Goal: Transaction & Acquisition: Obtain resource

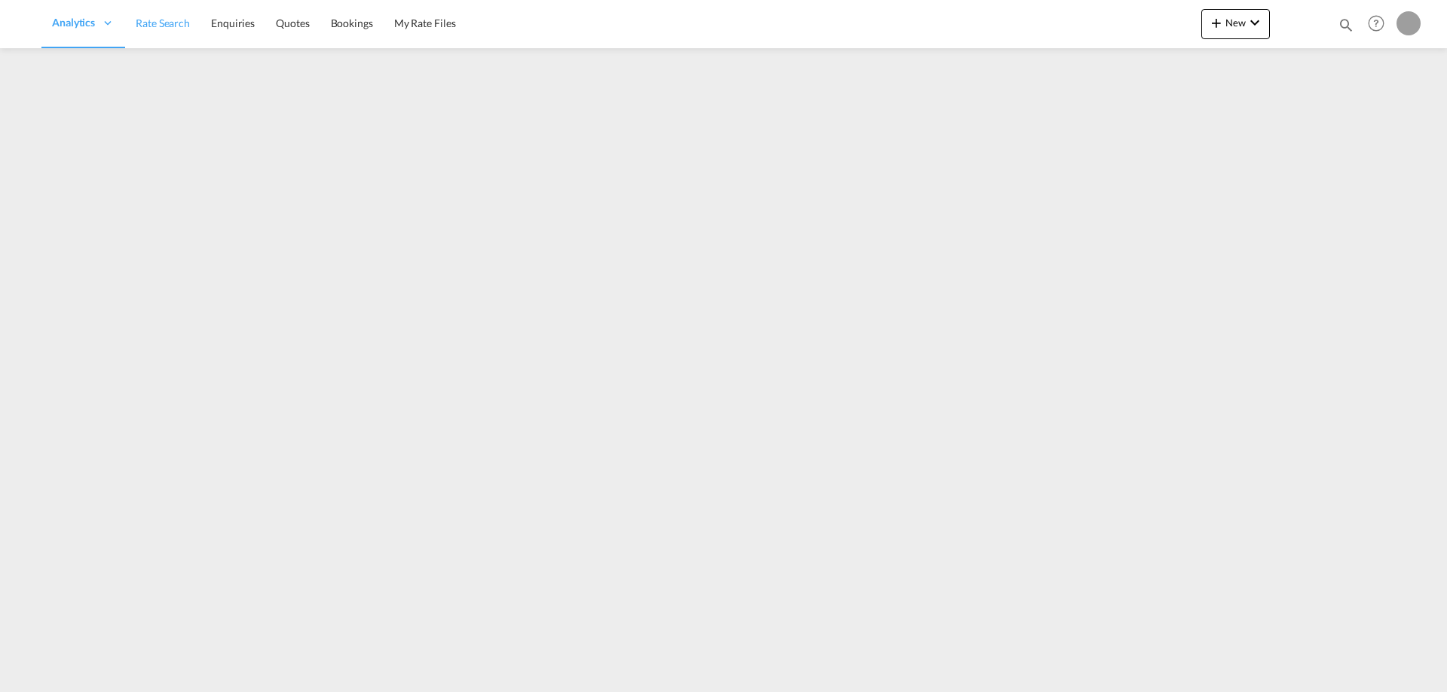
click at [163, 29] on span "Rate Search" at bounding box center [163, 23] width 54 height 13
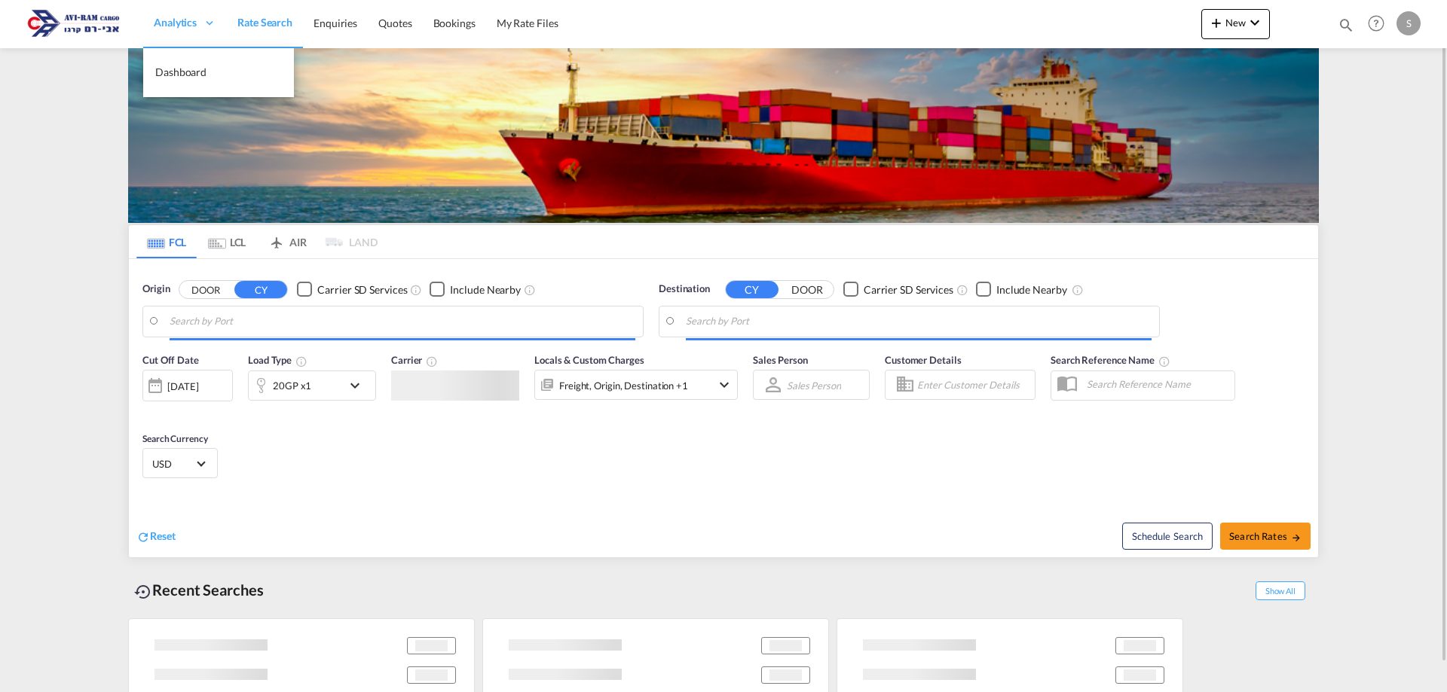
type input "[GEOGRAPHIC_DATA], NLRTM"
type input "Ashdod, ILASH"
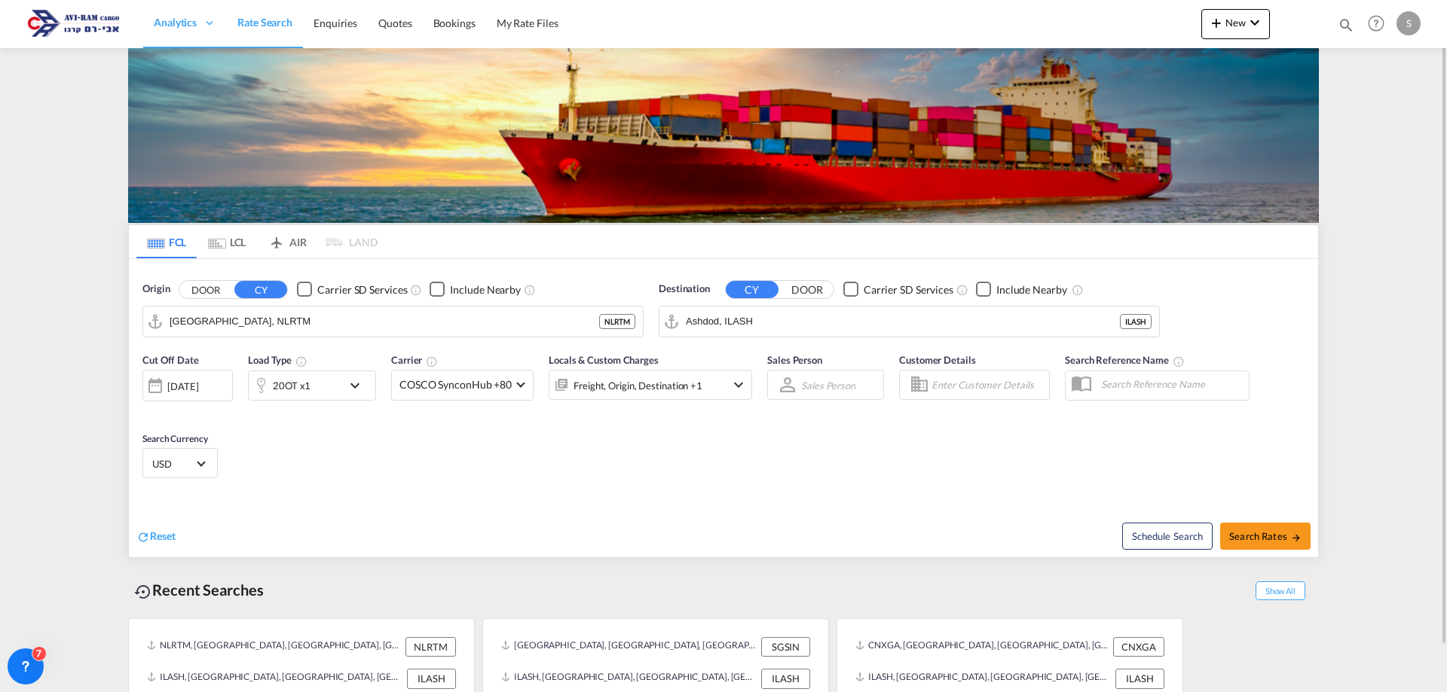
click at [227, 237] on md-tab-item "LCL" at bounding box center [227, 241] width 60 height 33
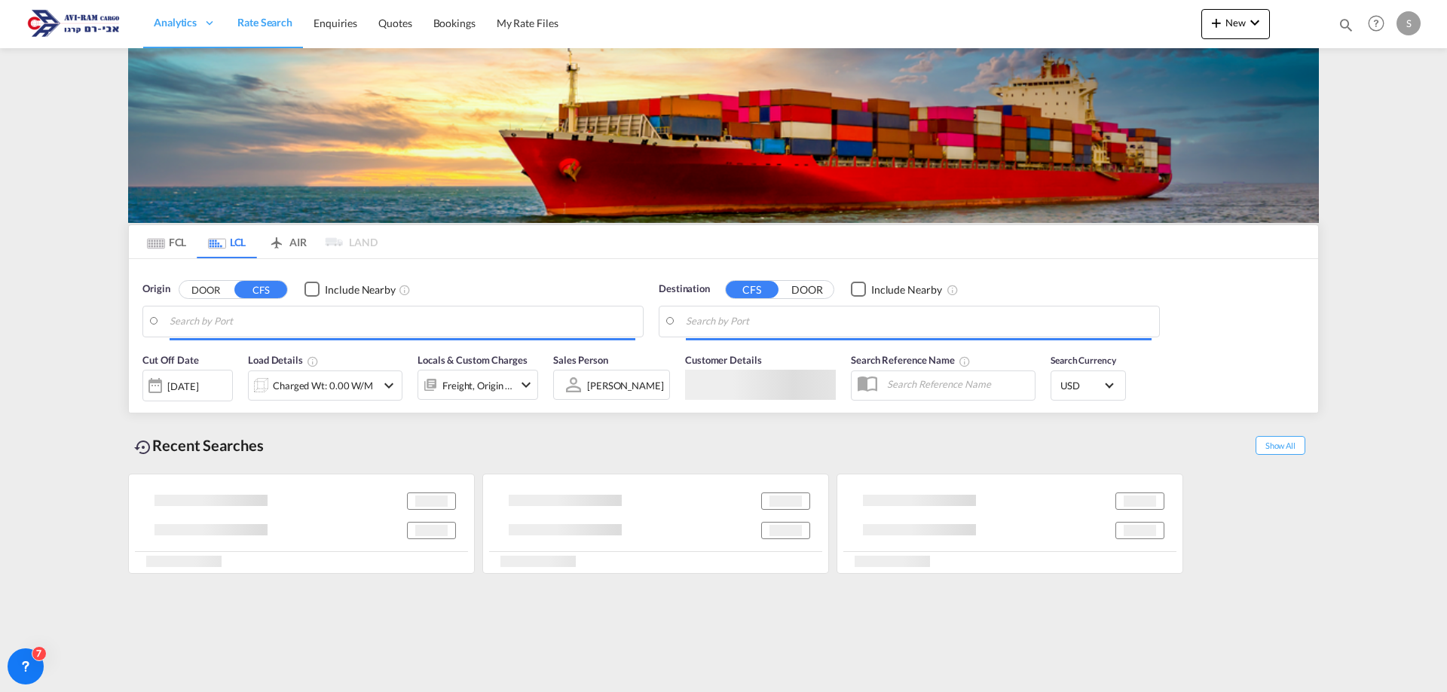
type input "[GEOGRAPHIC_DATA], GD, CNSZX"
type input "Ashdod, ILASH"
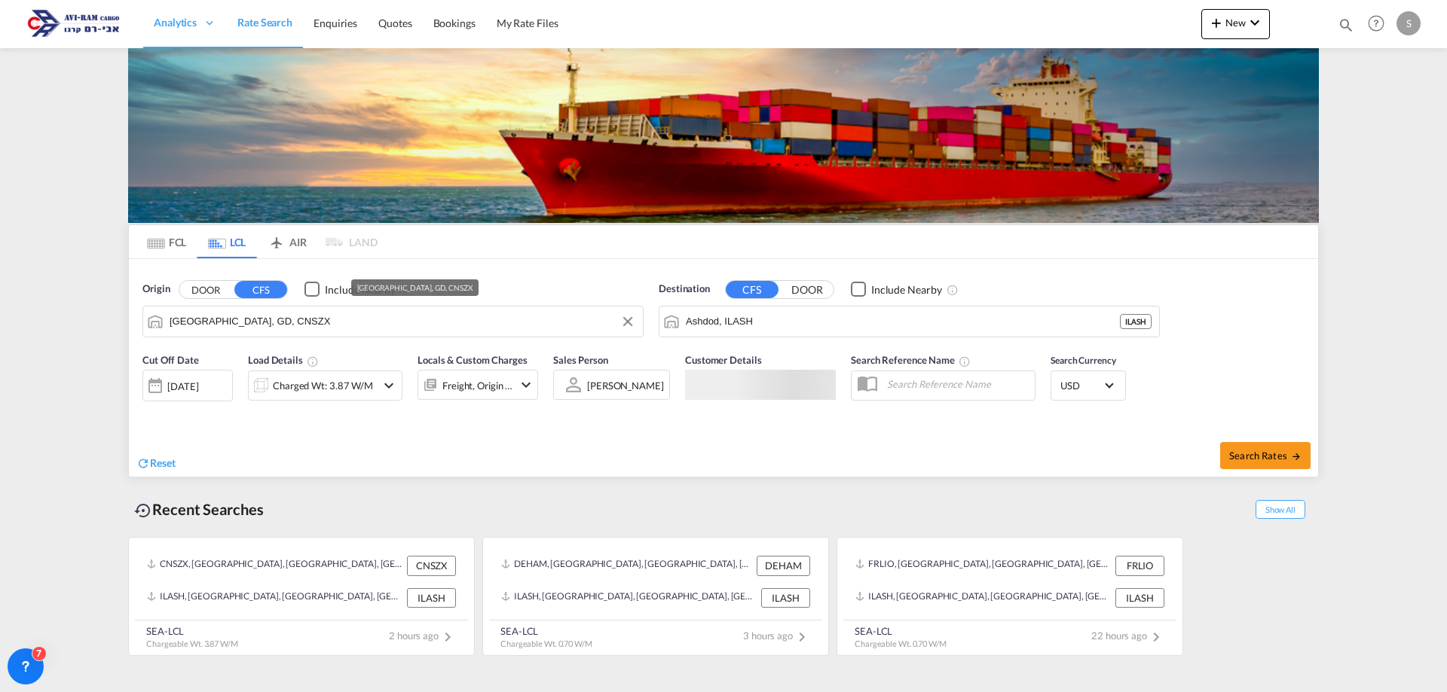
click at [245, 316] on input "[GEOGRAPHIC_DATA], GD, CNSZX" at bounding box center [403, 321] width 466 height 23
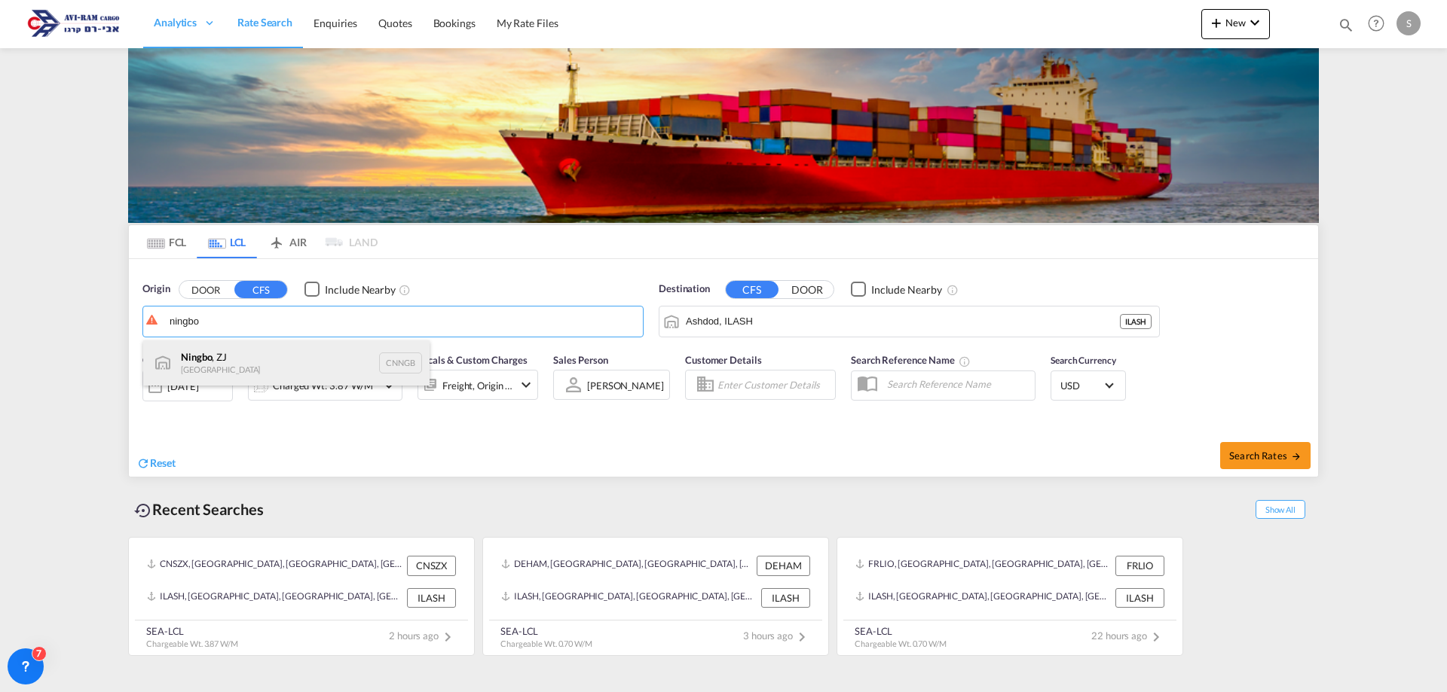
click at [252, 363] on div "Ningbo , ZJ China CNNGB" at bounding box center [286, 363] width 286 height 45
type input "Ningbo, ZJ, CNNGB"
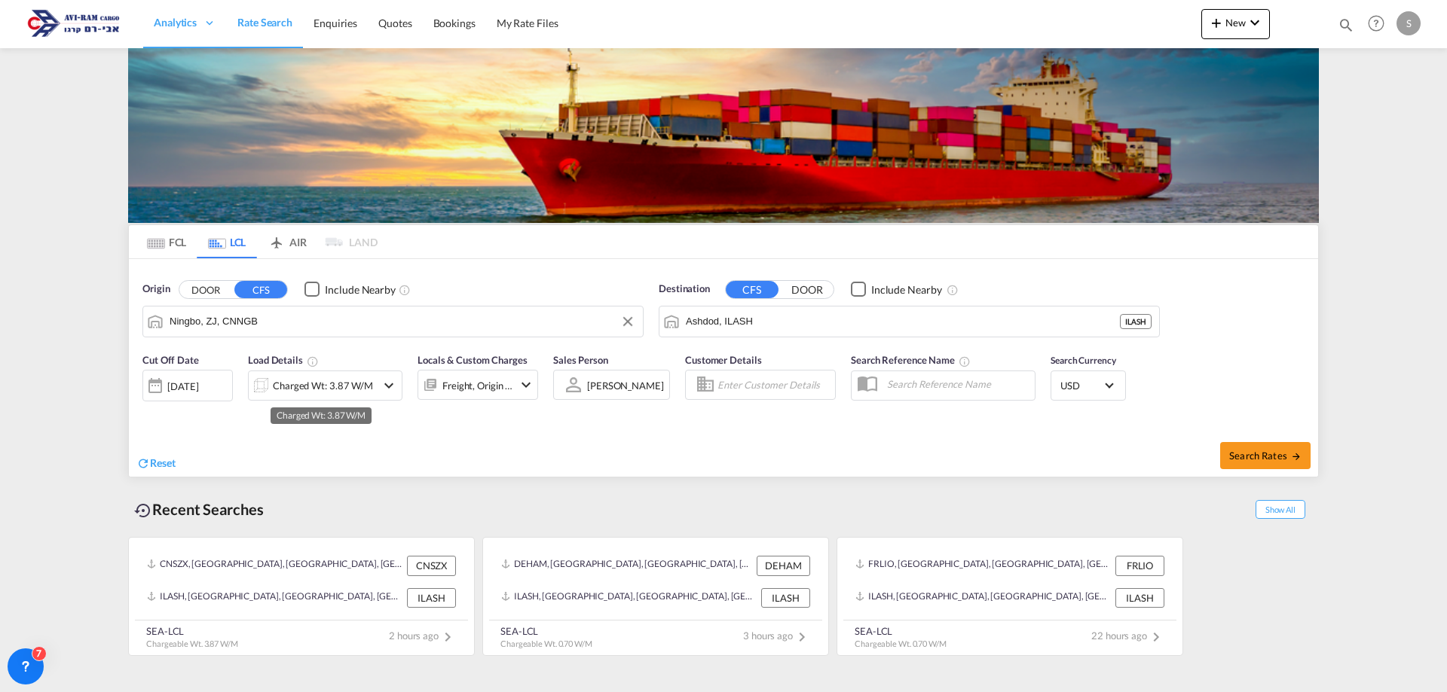
click at [336, 383] on div "Charged Wt: 3.87 W/M" at bounding box center [323, 385] width 100 height 21
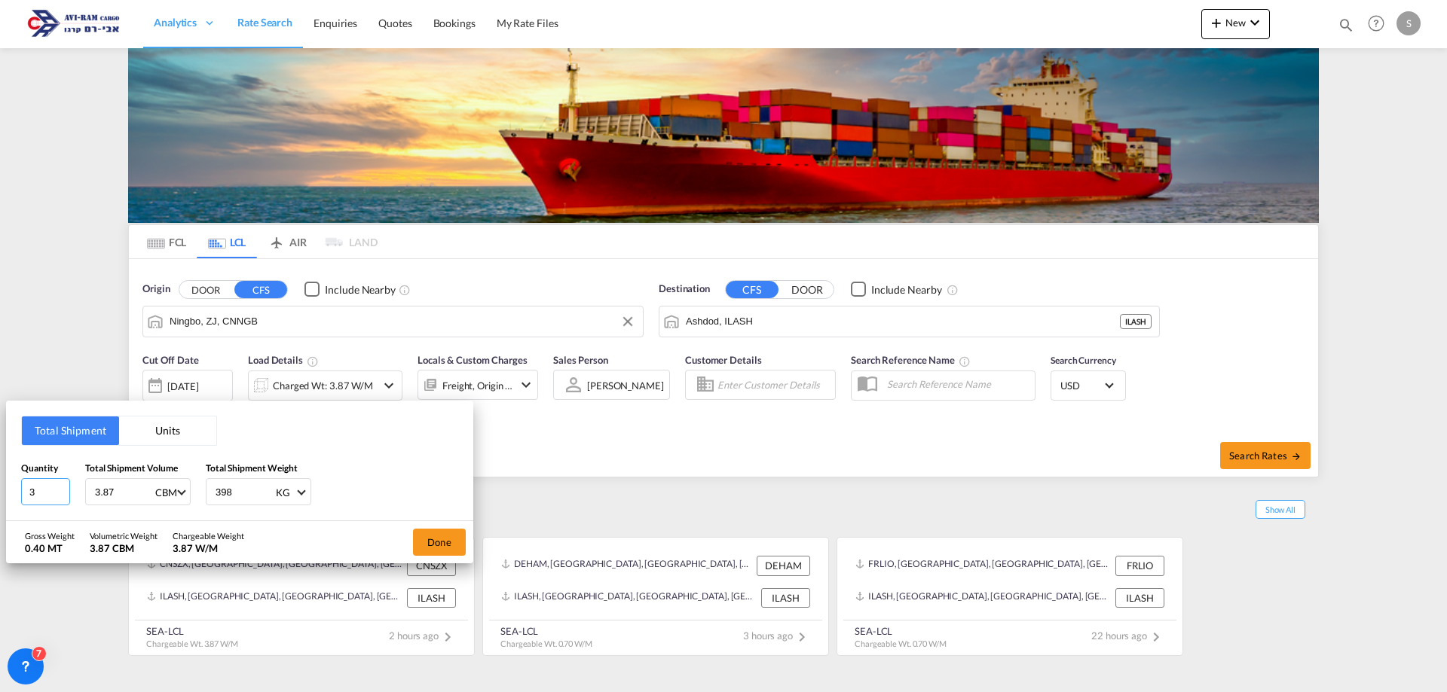
drag, startPoint x: 32, startPoint y: 491, endPoint x: 19, endPoint y: 486, distance: 14.6
click at [19, 486] on div "Total Shipment Units Quantity 3 Total Shipment Volume 3.87 CBM CBM CFT Total Sh…" at bounding box center [239, 461] width 467 height 121
type input "68"
type input "8.6"
type input "612"
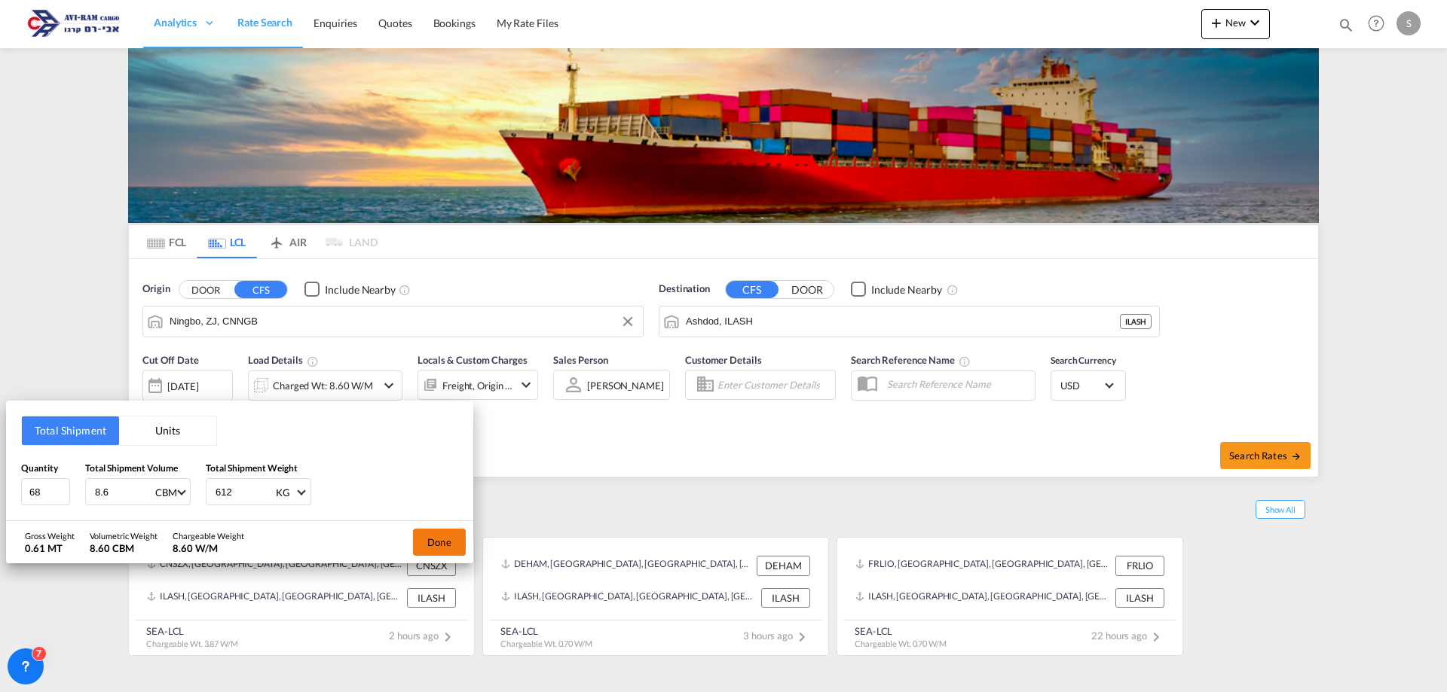
click at [432, 535] on button "Done" at bounding box center [439, 542] width 53 height 27
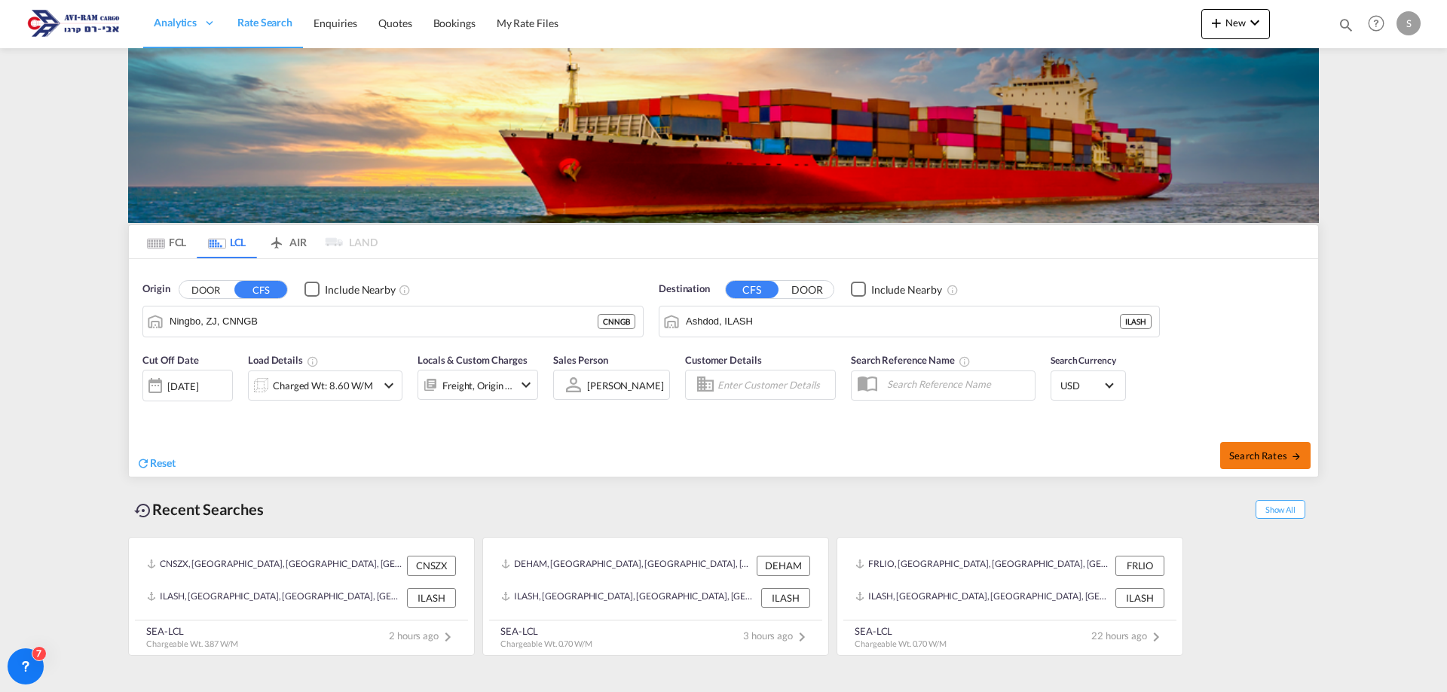
click at [1229, 457] on button "Search Rates" at bounding box center [1265, 455] width 90 height 27
type input "CNNGB to ILASH / [DATE]"
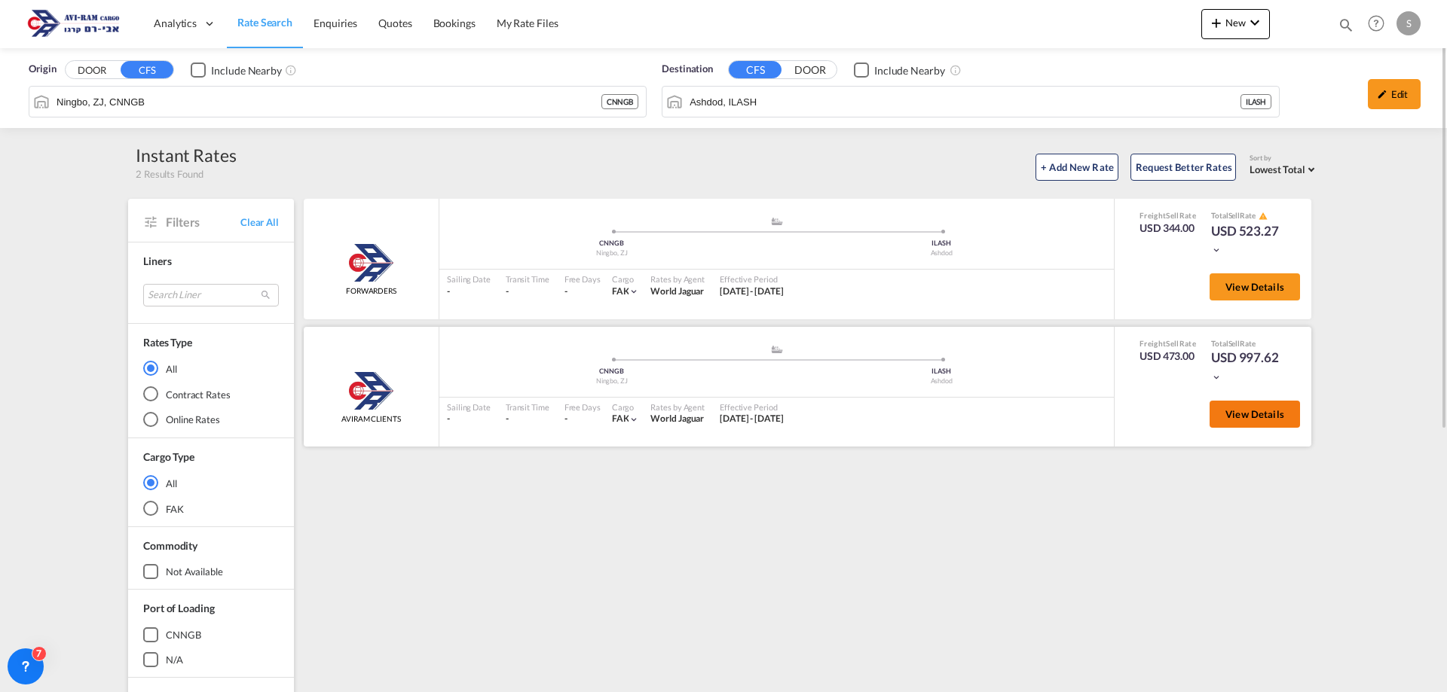
click at [1252, 419] on span "View Details" at bounding box center [1254, 414] width 59 height 12
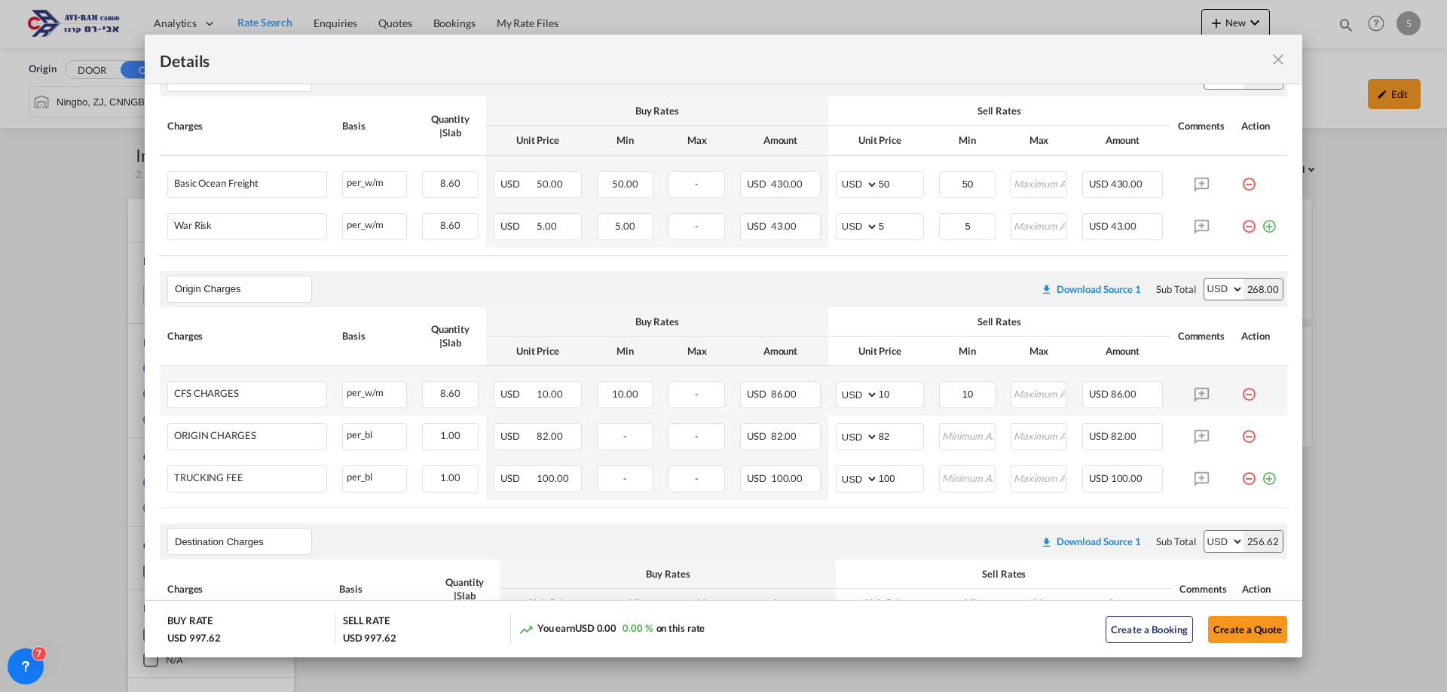
scroll to position [452, 0]
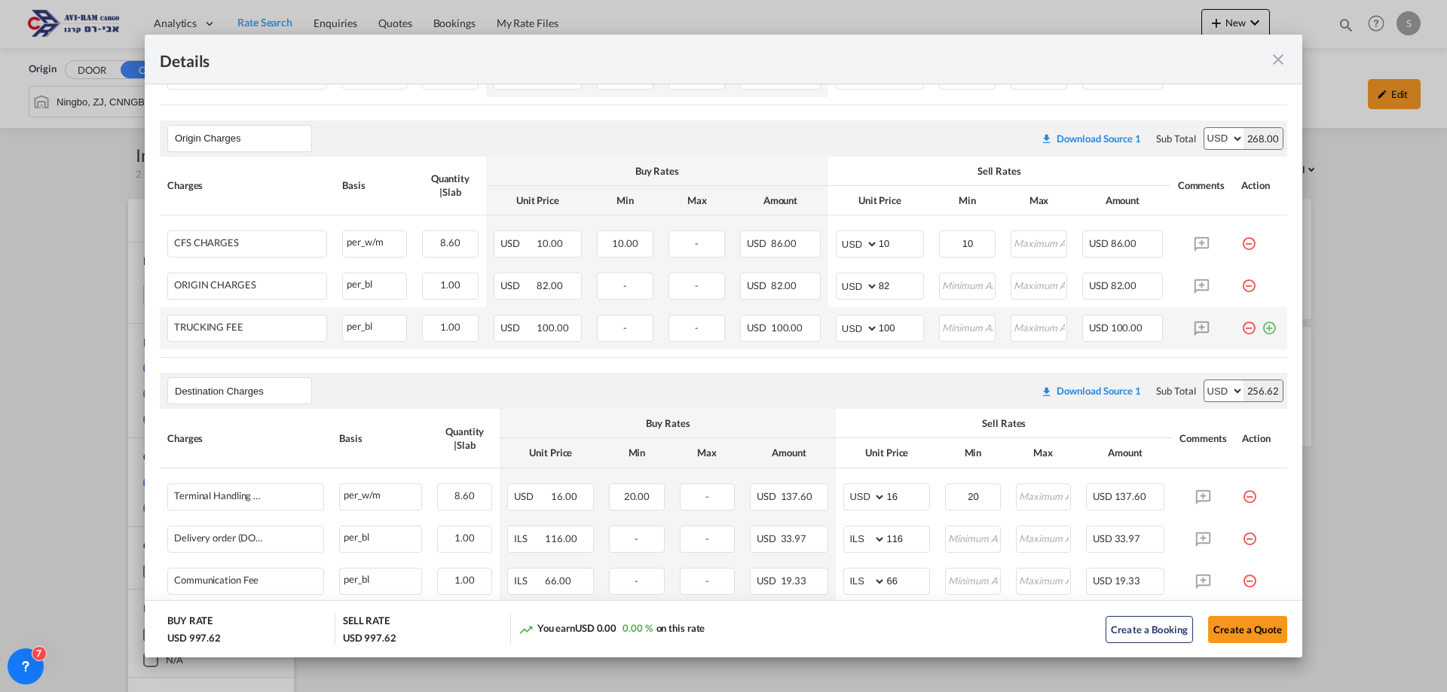
click at [1241, 329] on md-icon "icon-minus-circle-outline red-400-fg pt-7" at bounding box center [1248, 322] width 15 height 15
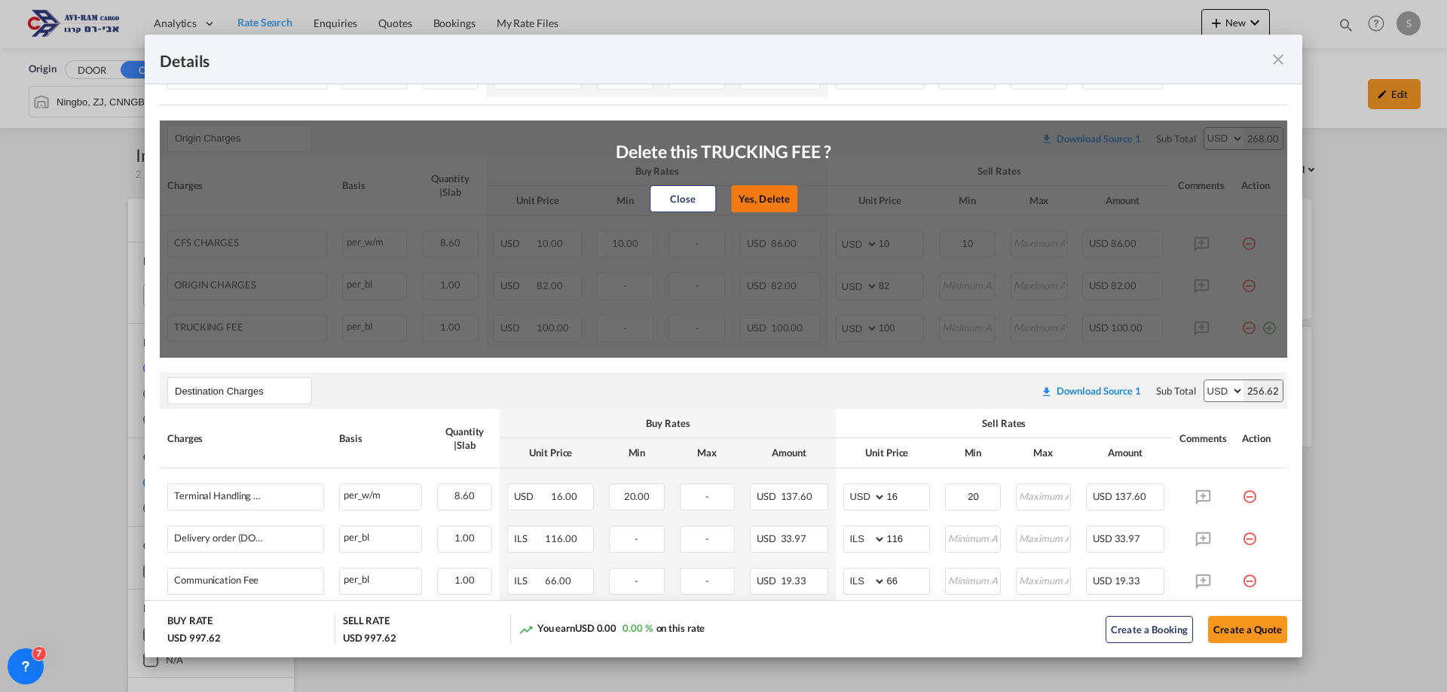
click at [741, 203] on button "Yes, Delete" at bounding box center [764, 198] width 66 height 27
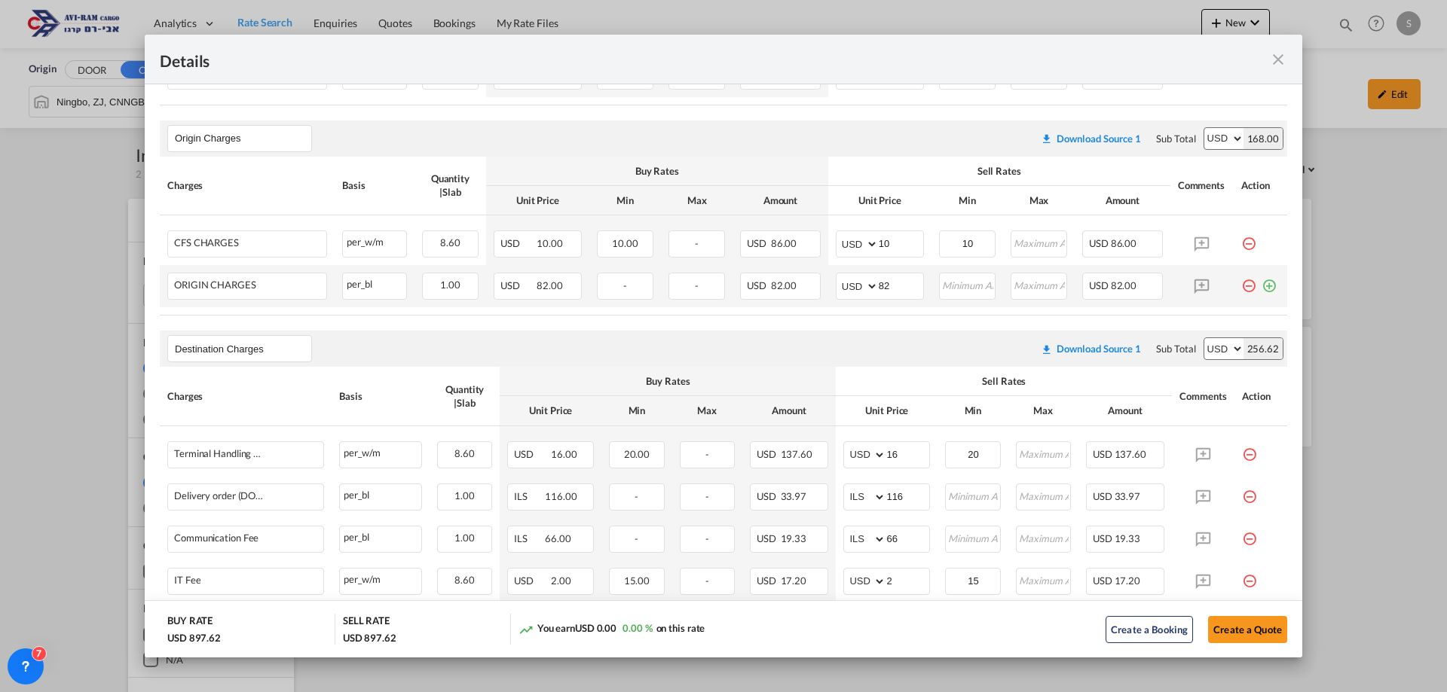
click at [1241, 286] on md-icon "icon-minus-circle-outline red-400-fg pt-7" at bounding box center [1248, 280] width 15 height 15
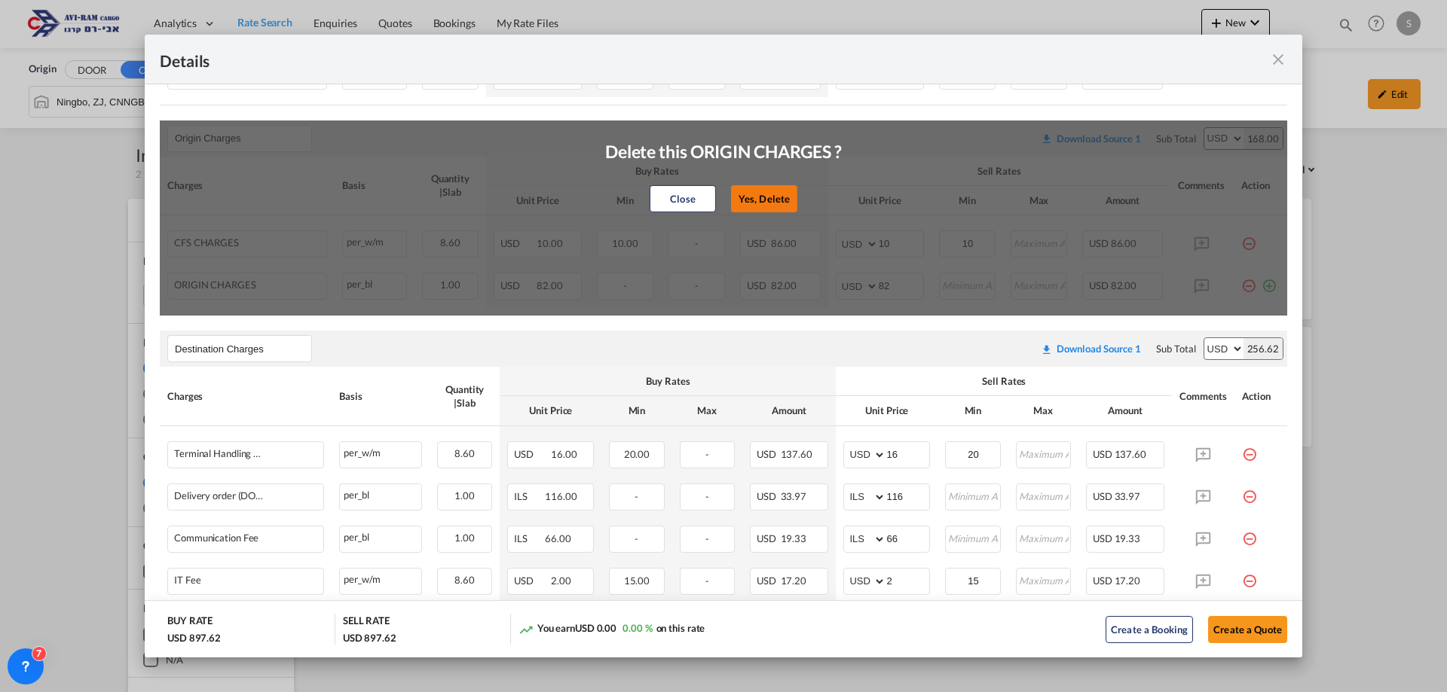
click at [781, 194] on button "Yes, Delete" at bounding box center [764, 198] width 66 height 27
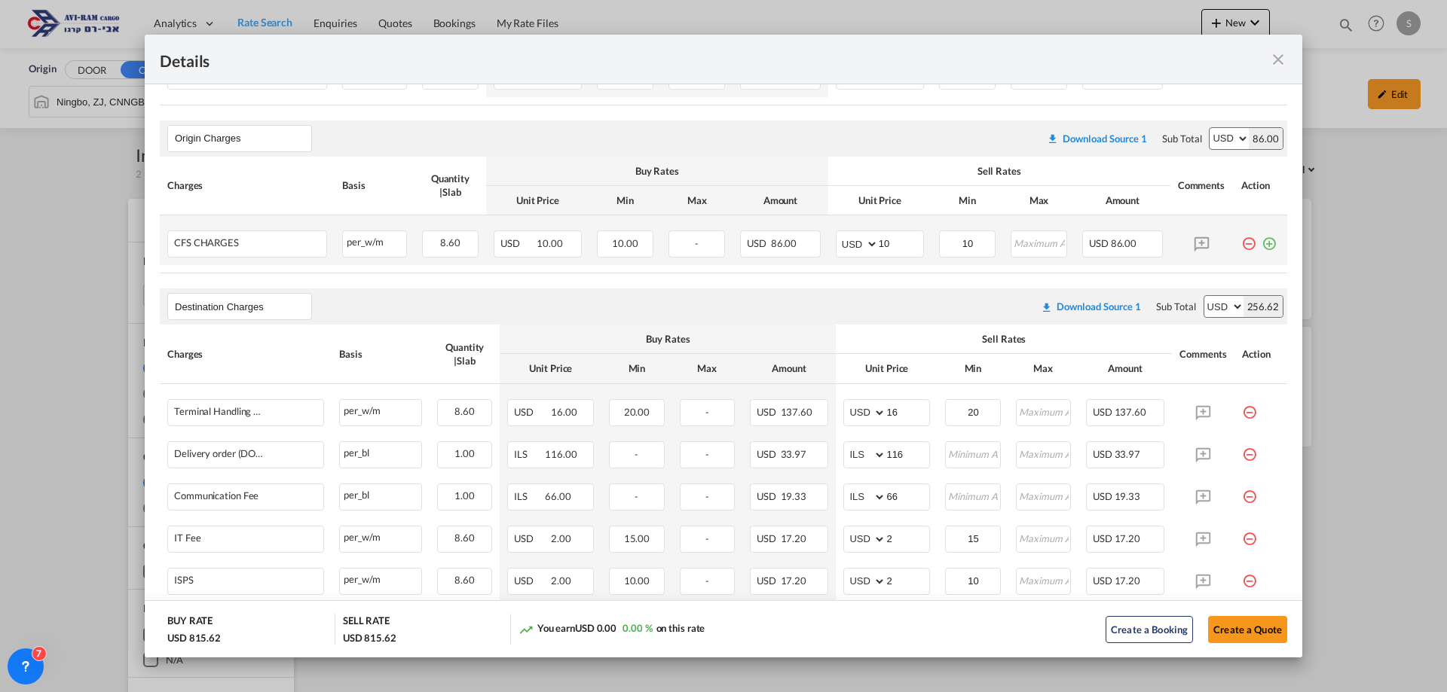
click at [1241, 240] on md-icon "icon-minus-circle-outline red-400-fg pt-7" at bounding box center [1248, 238] width 15 height 15
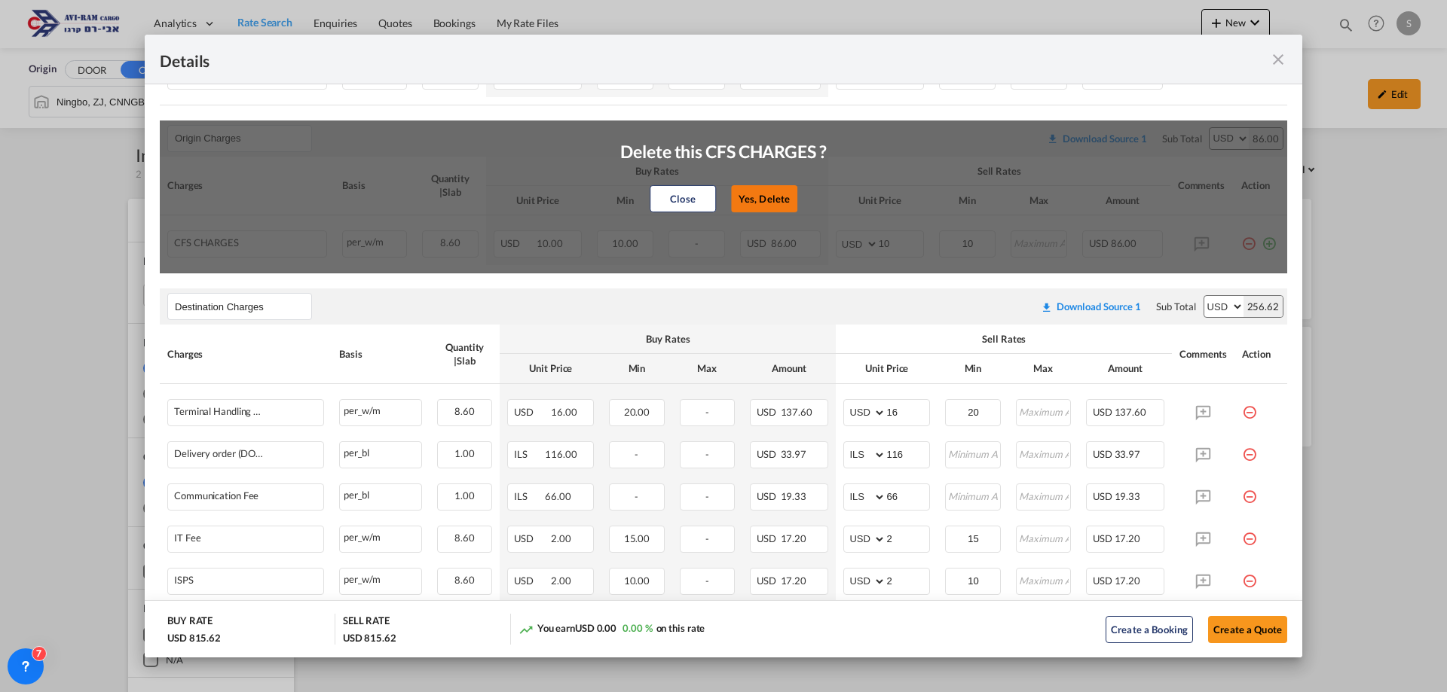
drag, startPoint x: 763, startPoint y: 191, endPoint x: 770, endPoint y: 210, distance: 21.0
click at [762, 191] on button "Yes, Delete" at bounding box center [764, 198] width 66 height 27
type input "Destination Charges"
type input "16"
type input "20"
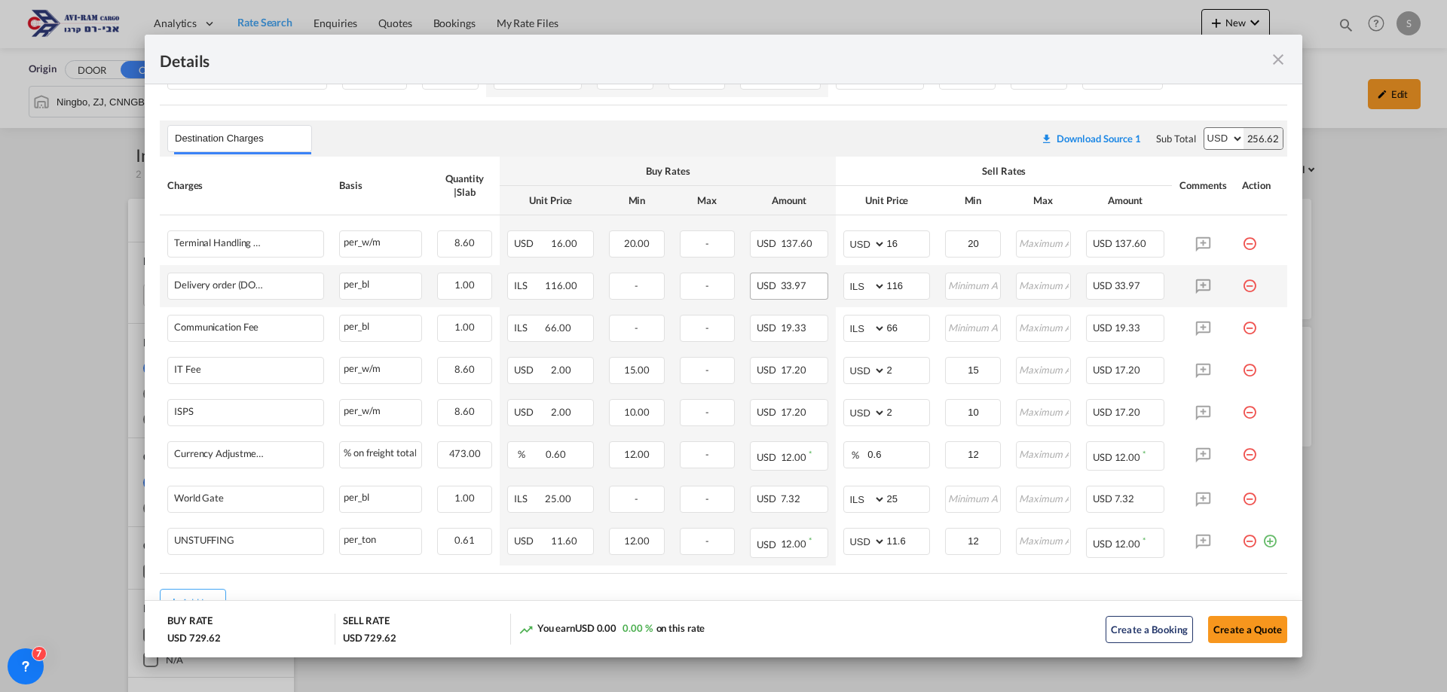
scroll to position [513, 0]
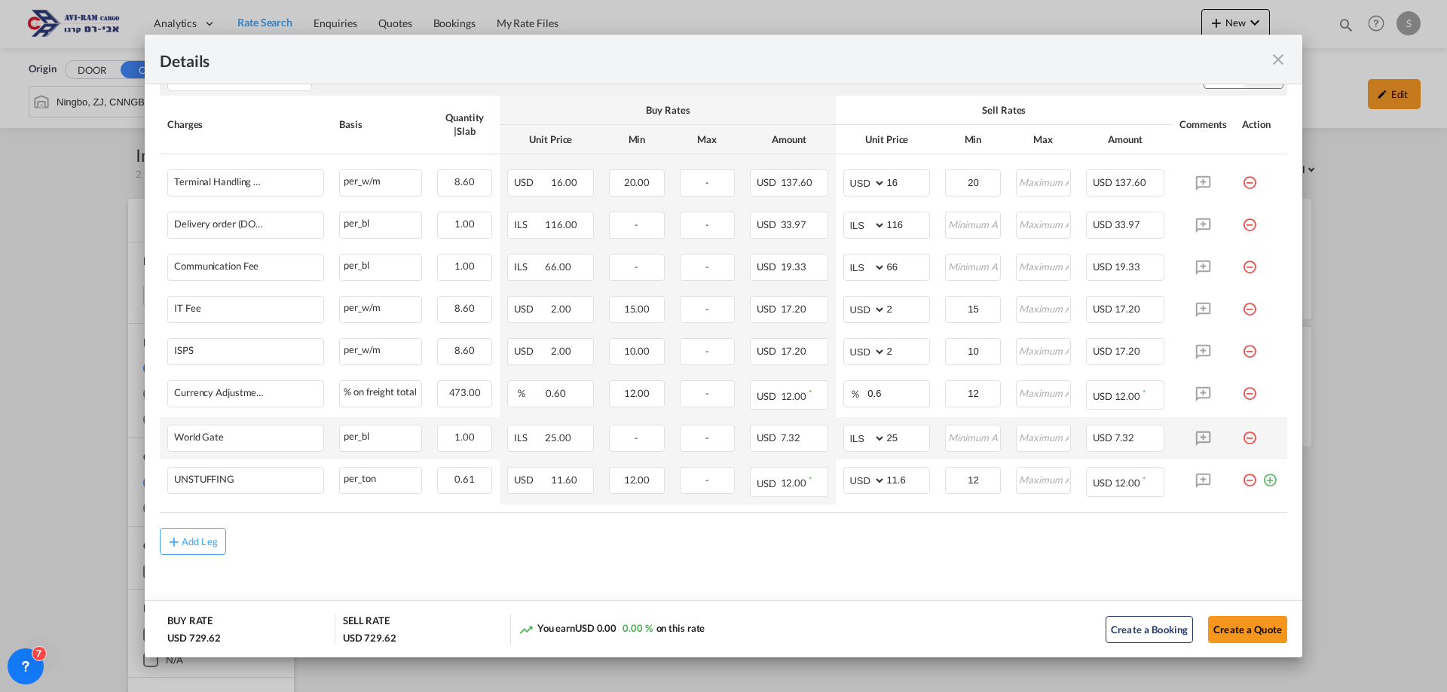
click at [1242, 440] on md-icon "icon-minus-circle-outline red-400-fg pt-7" at bounding box center [1249, 432] width 15 height 15
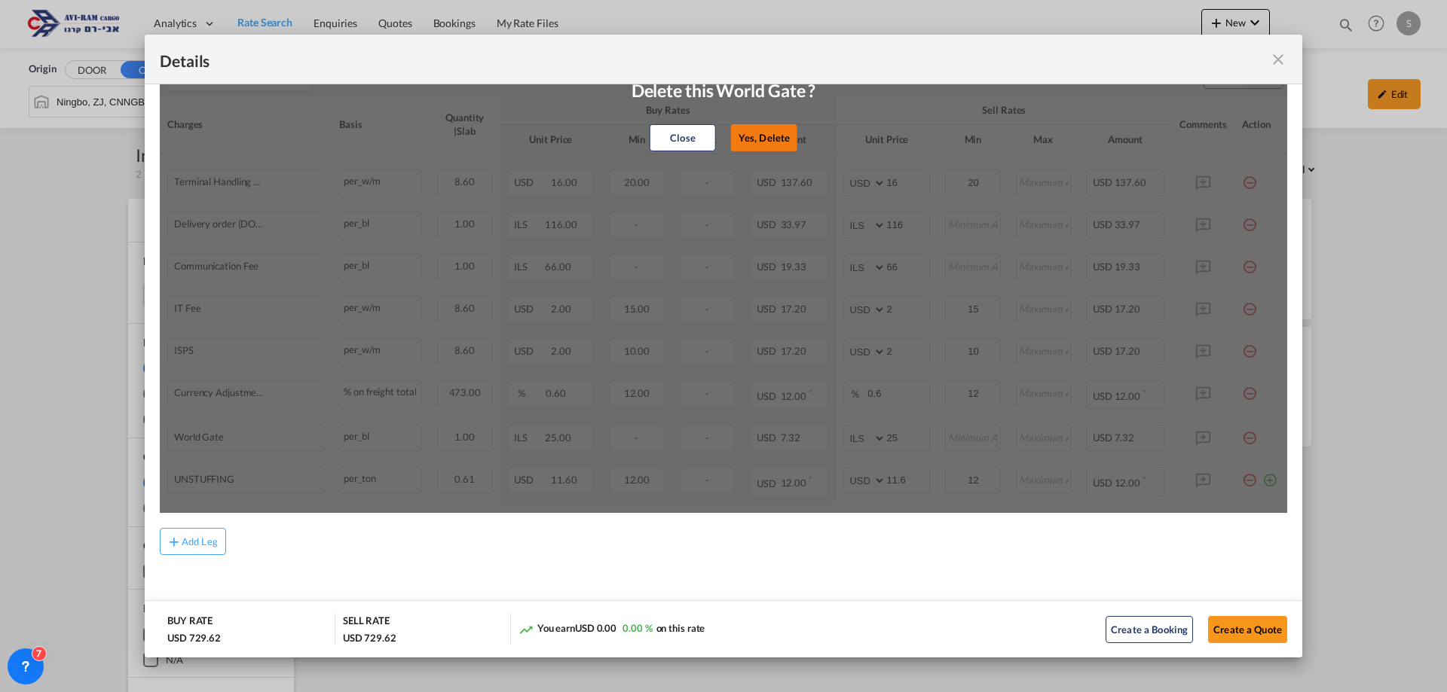
click at [779, 147] on button "Yes, Delete" at bounding box center [764, 137] width 66 height 27
select select "string:USD"
type input "11.6"
type input "12"
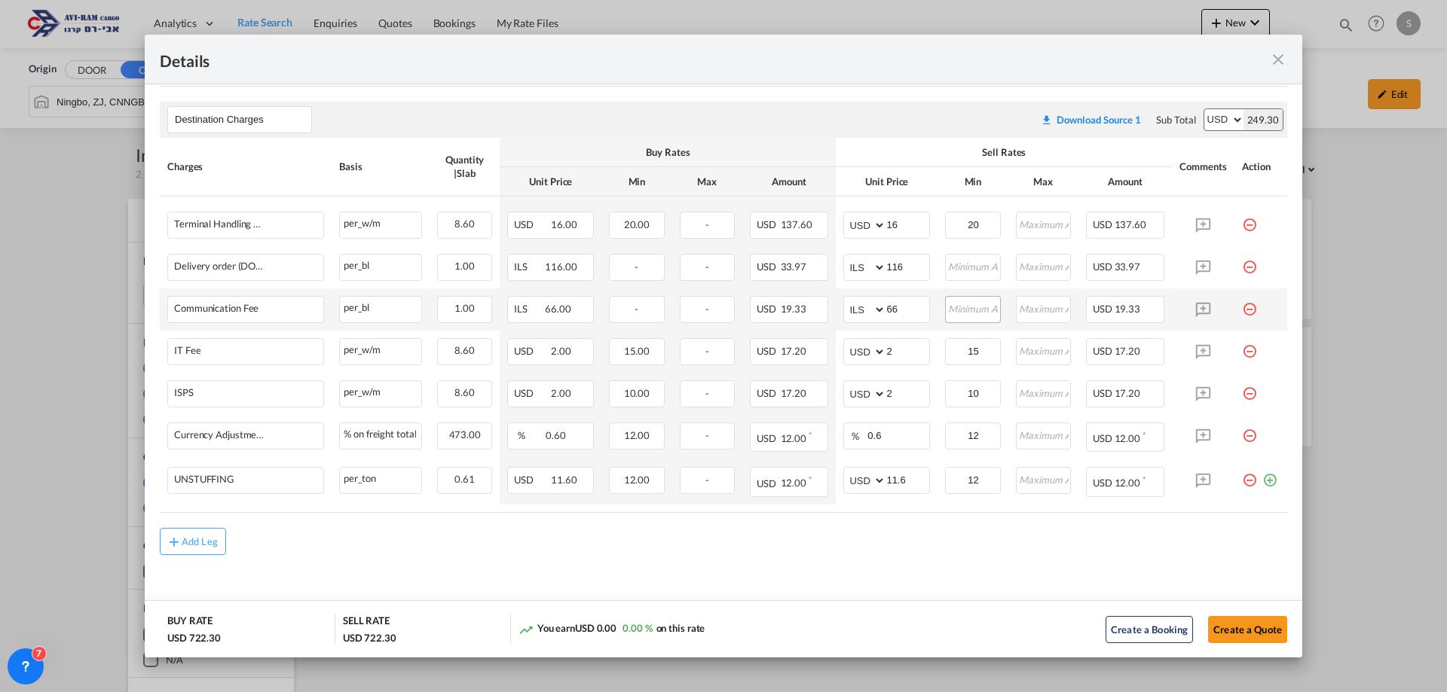
scroll to position [245, 0]
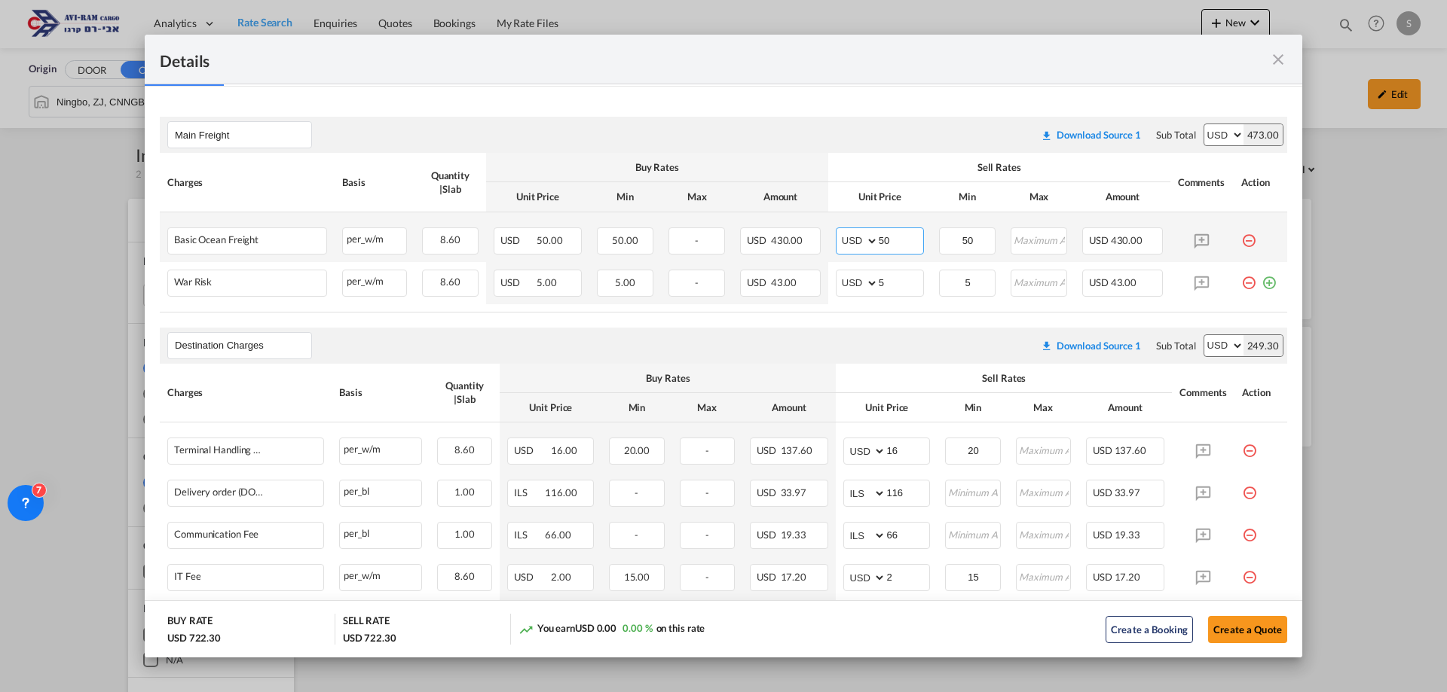
click at [894, 238] on input "50" at bounding box center [901, 239] width 44 height 23
drag, startPoint x: 893, startPoint y: 240, endPoint x: 868, endPoint y: 234, distance: 25.8
click at [868, 234] on md-input-container "AED AFN ALL AMD ANG AOA ARS AUD AWG AZN BAM BBD BDT BGN BHD BIF BMD BND [PERSON…" at bounding box center [880, 241] width 88 height 27
type input "45"
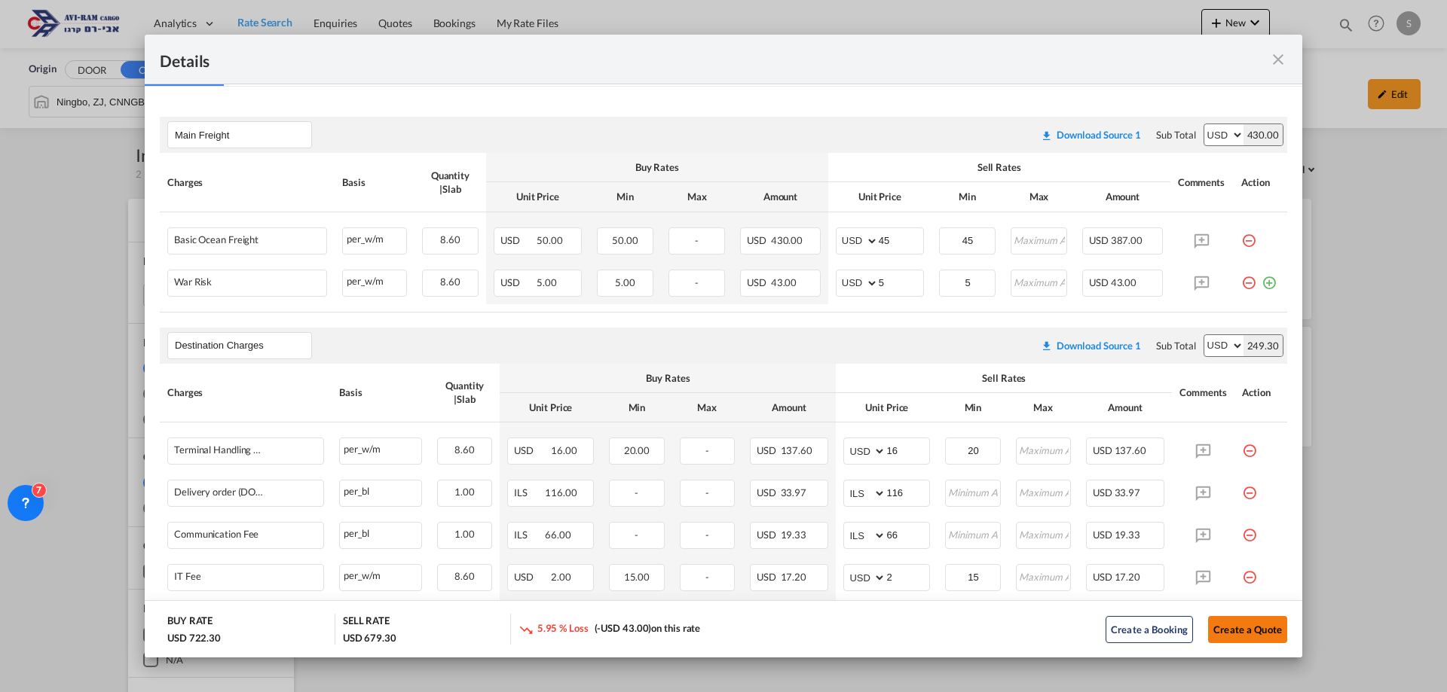
click at [1223, 634] on button "Create a Quote" at bounding box center [1247, 629] width 79 height 27
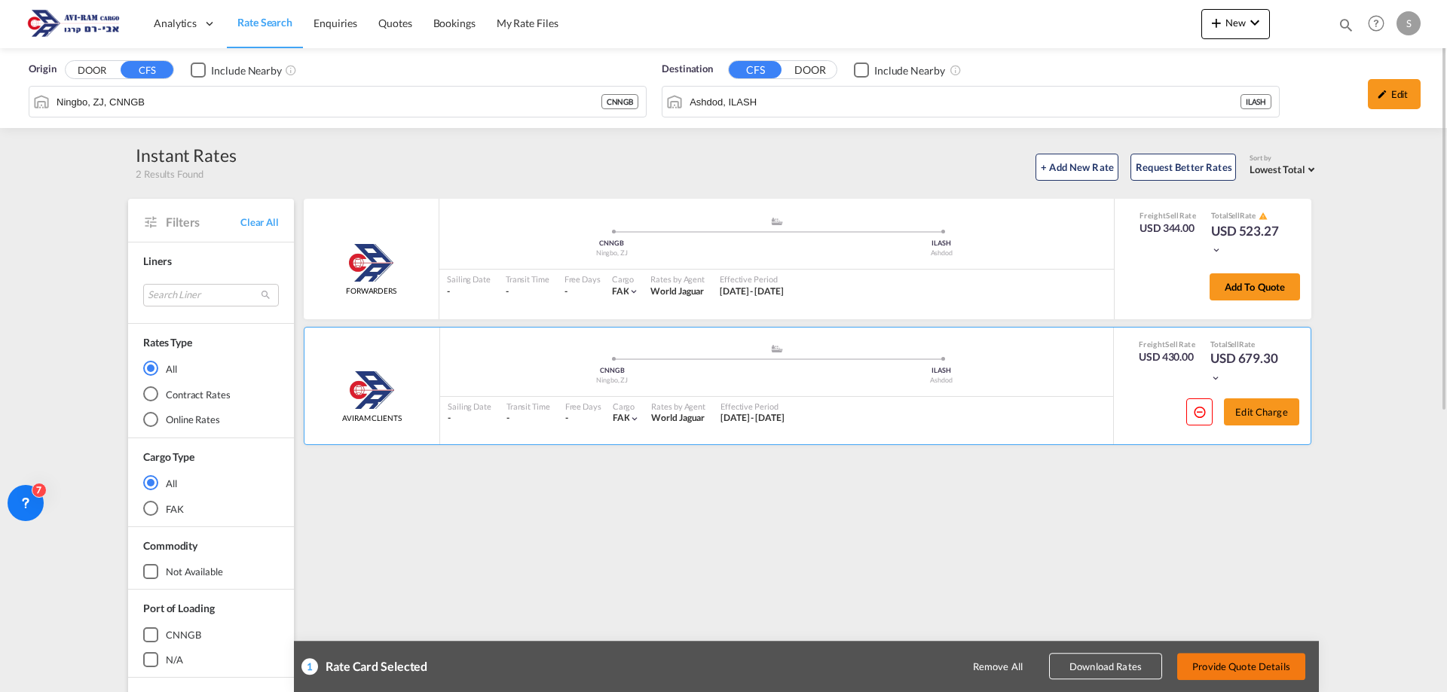
click at [1243, 662] on button "Provide Quote Details" at bounding box center [1241, 666] width 128 height 27
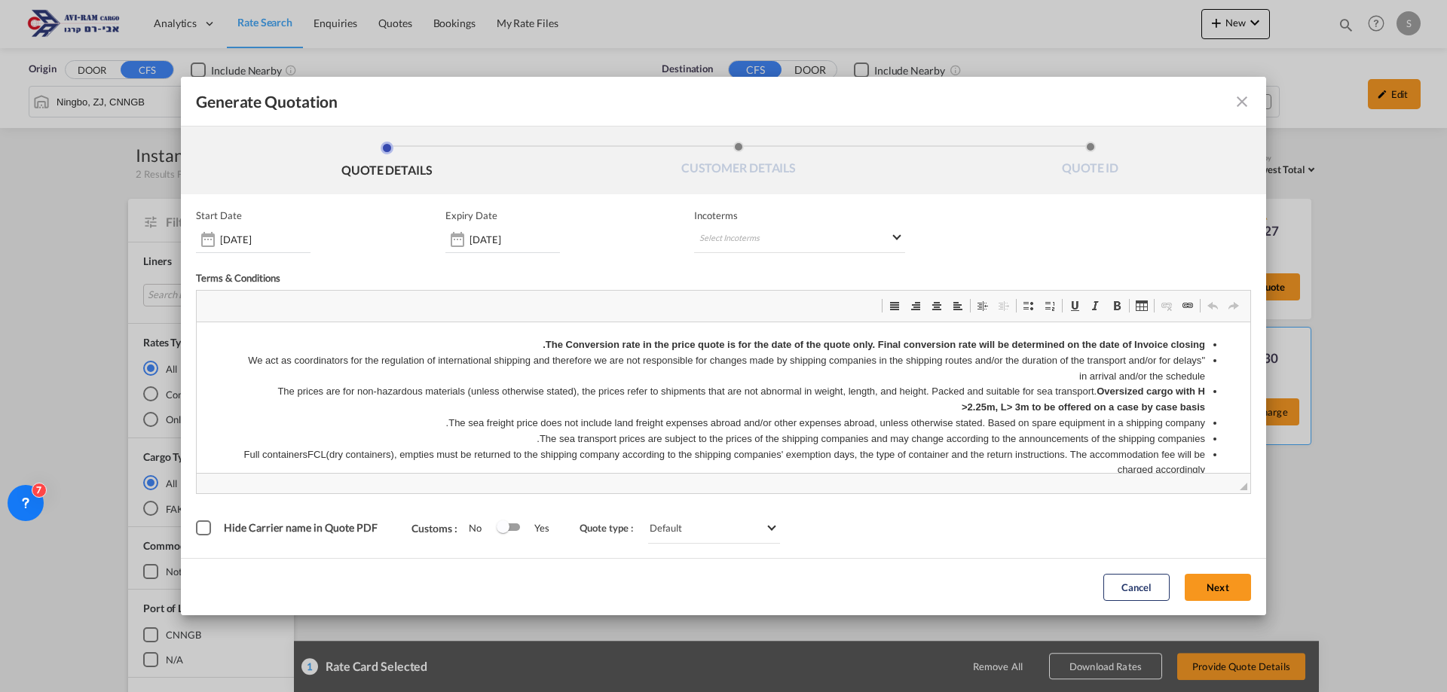
scroll to position [0, 0]
click at [534, 240] on input "[DATE]" at bounding box center [514, 240] width 90 height 12
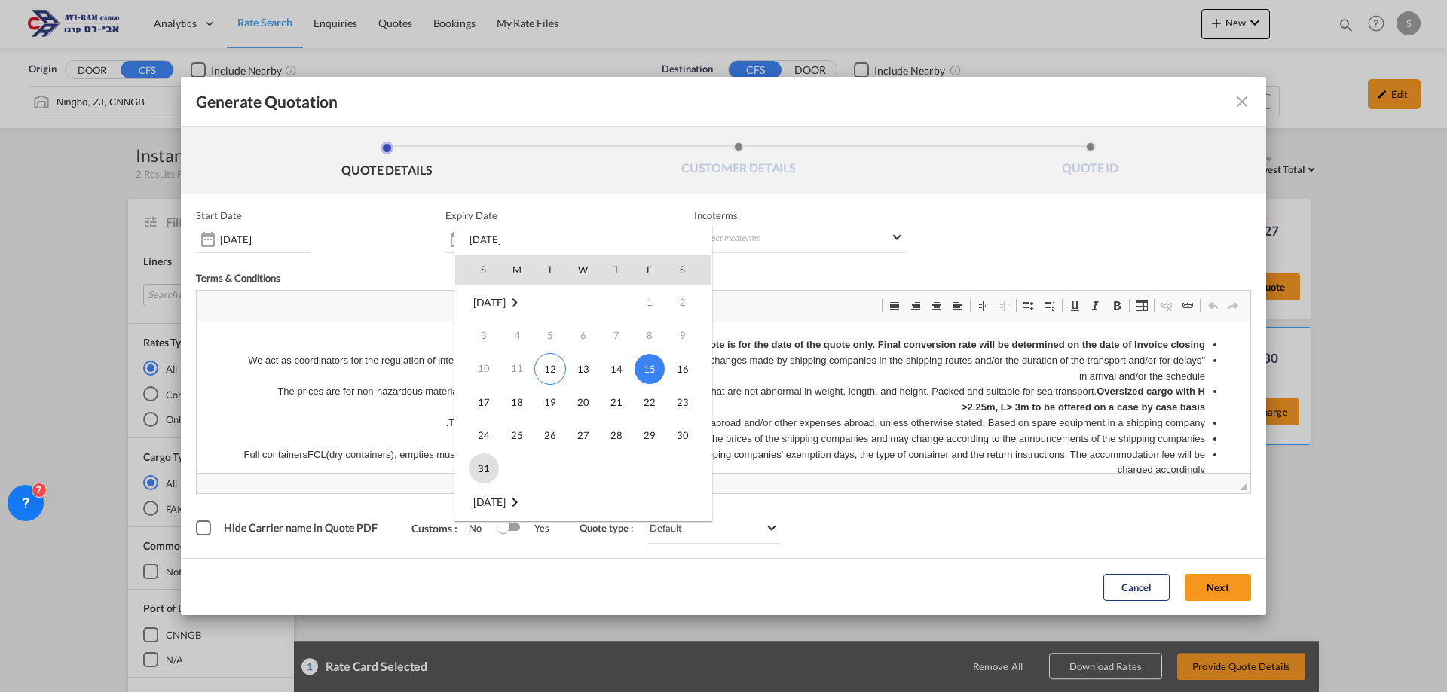
click at [486, 459] on span "31" at bounding box center [484, 469] width 30 height 30
type input "[DATE]"
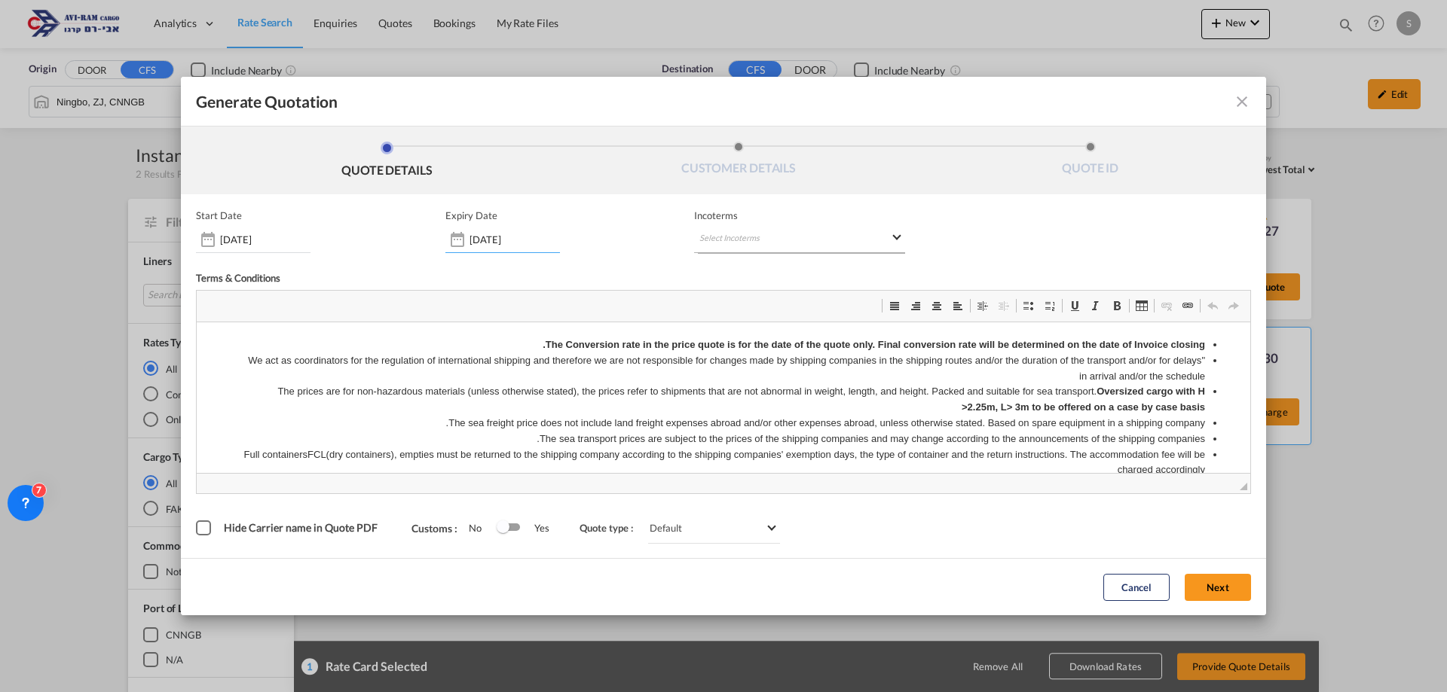
click at [756, 240] on md-select "Select Incoterms CFR - export Cost and Freight CPT - export Carrier Paid to CFR…" at bounding box center [799, 239] width 211 height 27
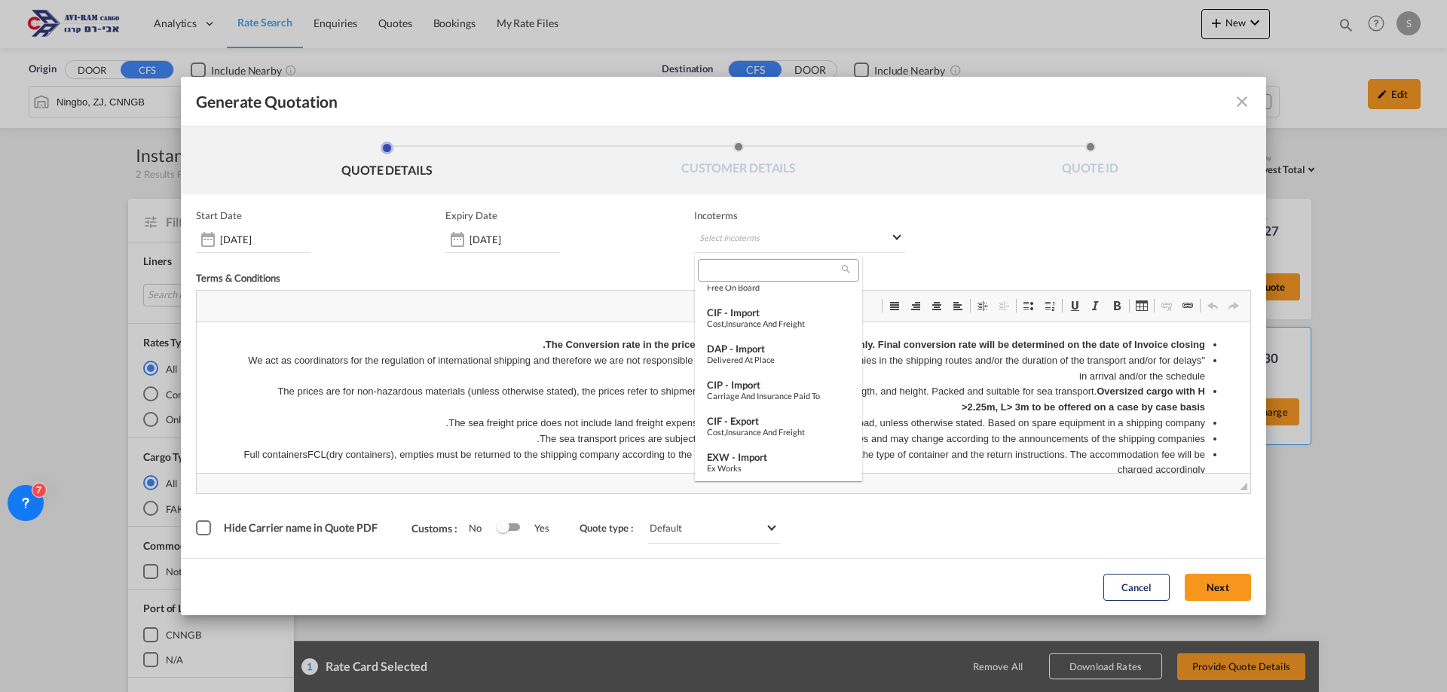
scroll to position [452, 0]
click at [759, 353] on div "FOB - import" at bounding box center [778, 352] width 143 height 12
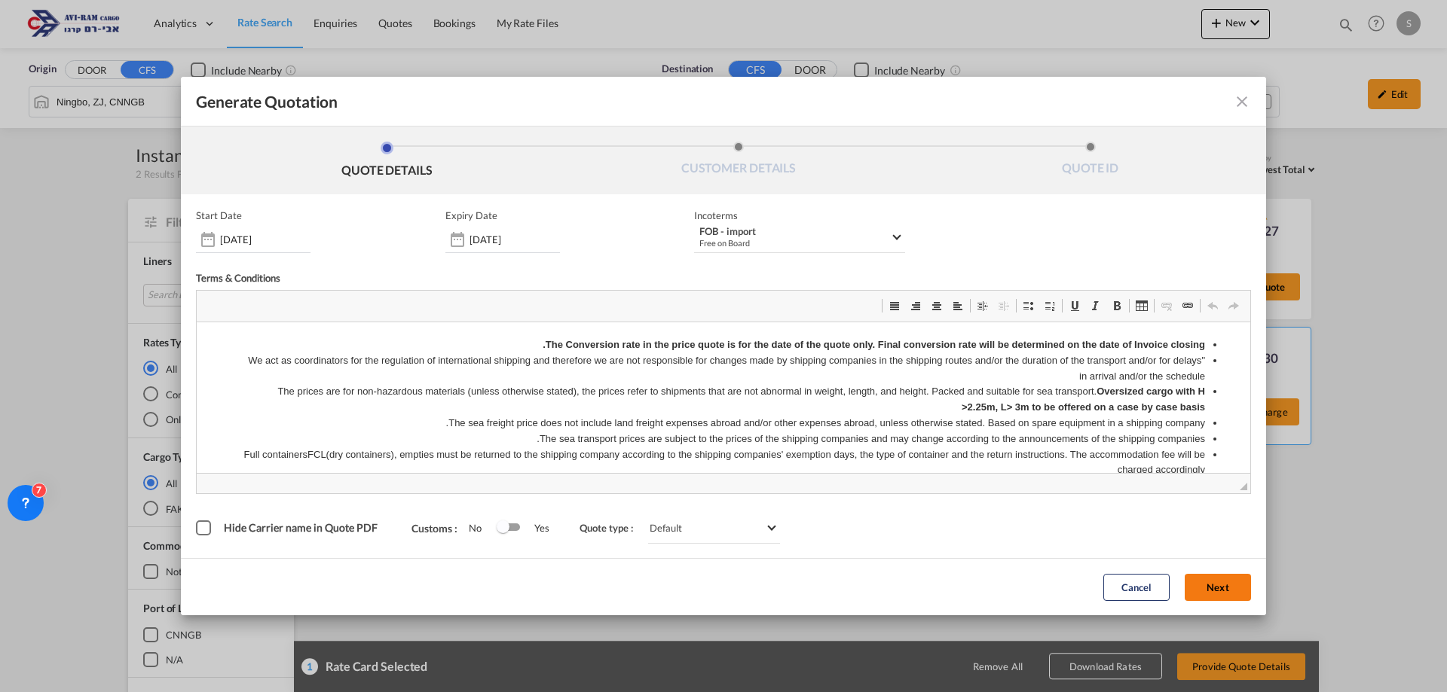
click at [1205, 583] on button "Next" at bounding box center [1218, 587] width 66 height 27
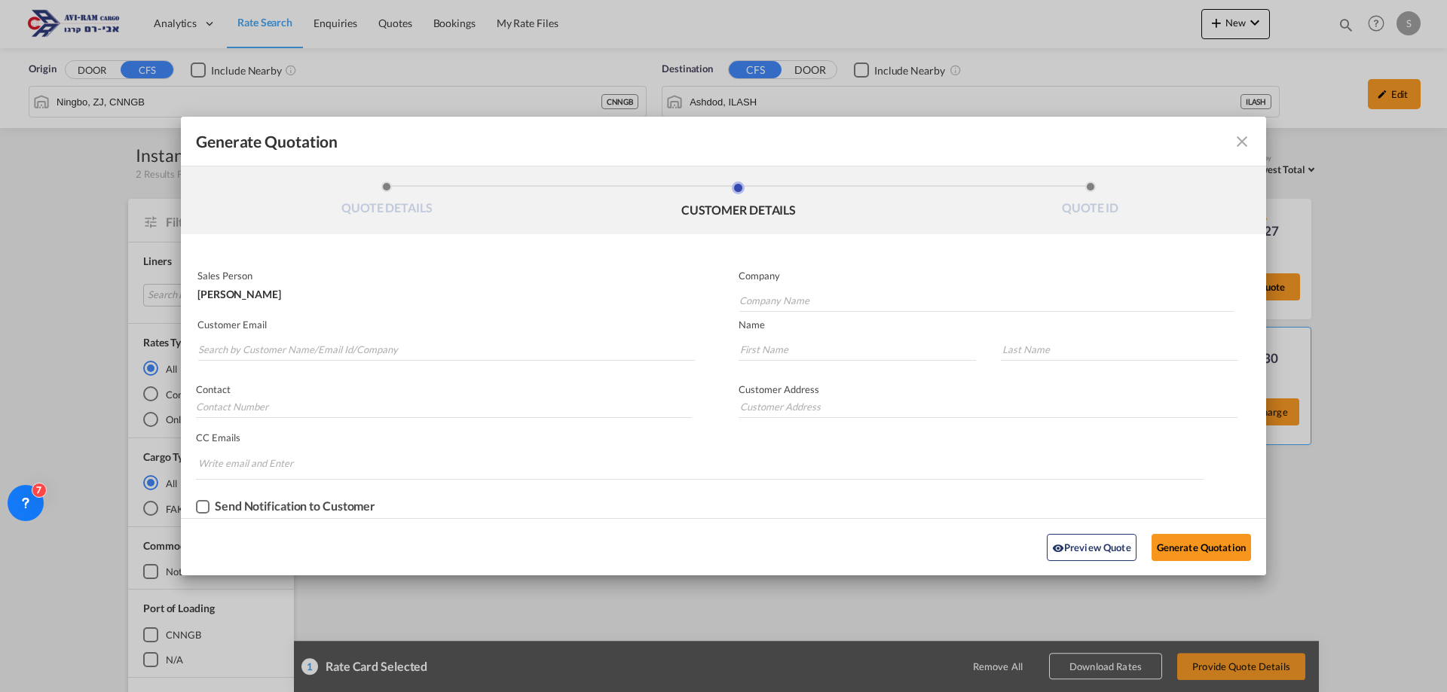
click at [268, 293] on div "[PERSON_NAME]" at bounding box center [444, 291] width 494 height 18
click at [323, 356] on input "Search by Customer Name/Email Id/Company" at bounding box center [446, 349] width 497 height 23
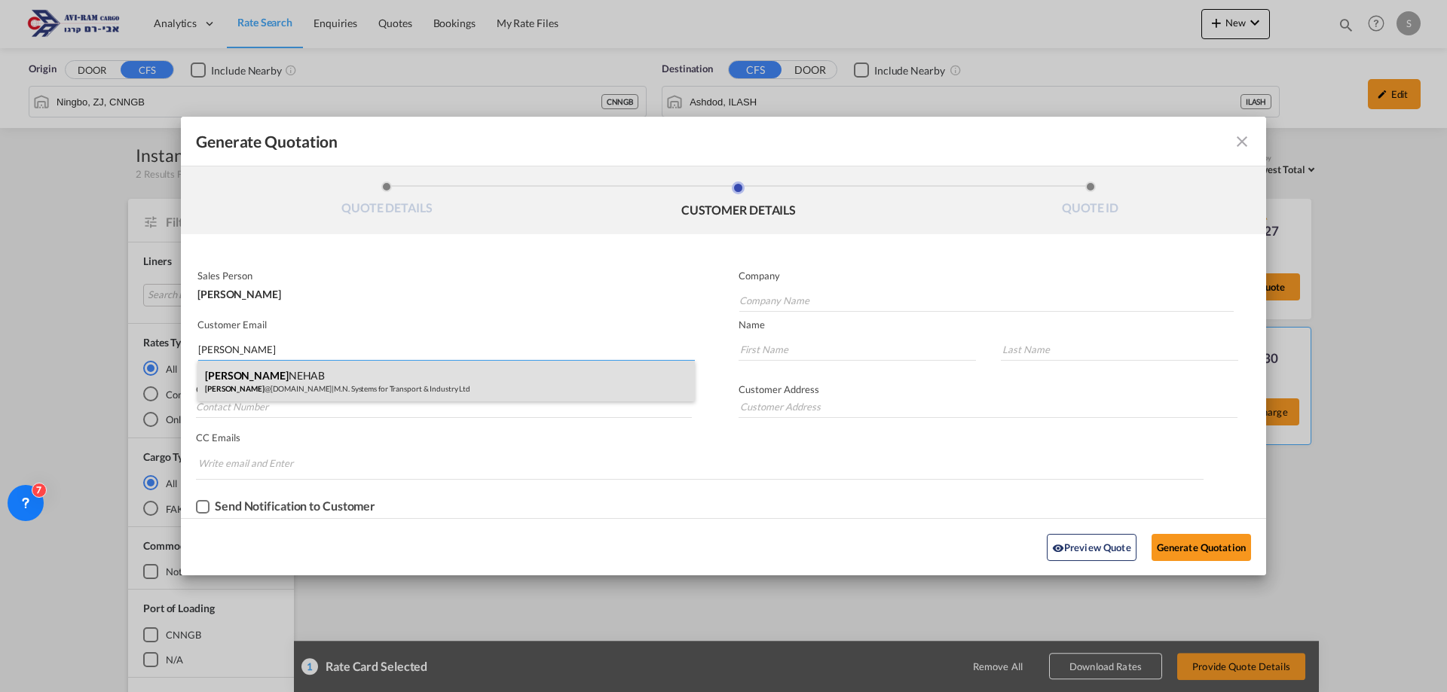
type input "[PERSON_NAME]"
click at [359, 388] on div "[PERSON_NAME] NEHAB [PERSON_NAME] @[DOMAIN_NAME] | M.N. Systems for Transport &…" at bounding box center [445, 381] width 497 height 41
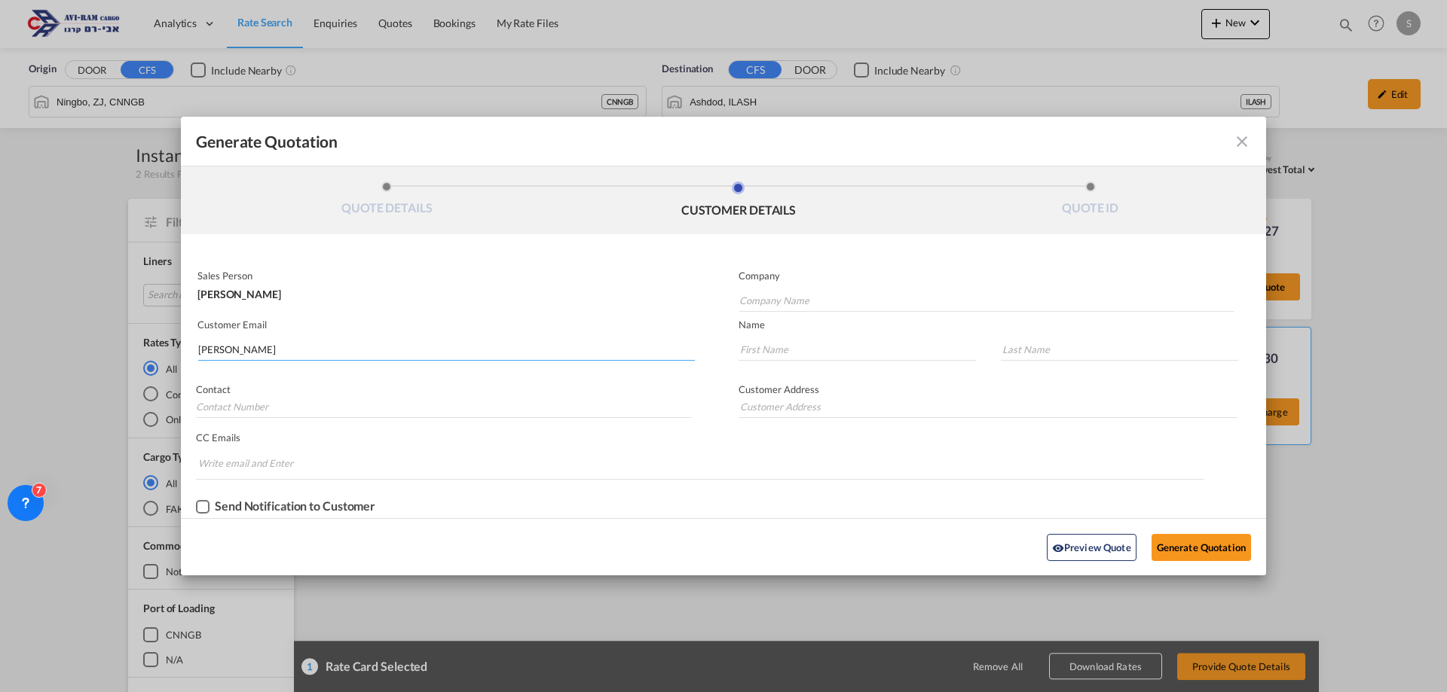
type input "M.N. Systems for Transport & Industry Ltd"
type input "[PERSON_NAME][EMAIL_ADDRESS][DOMAIN_NAME]"
type input "[PERSON_NAME]"
type input "NEHAB"
type input "[PHONE_NUMBER]"
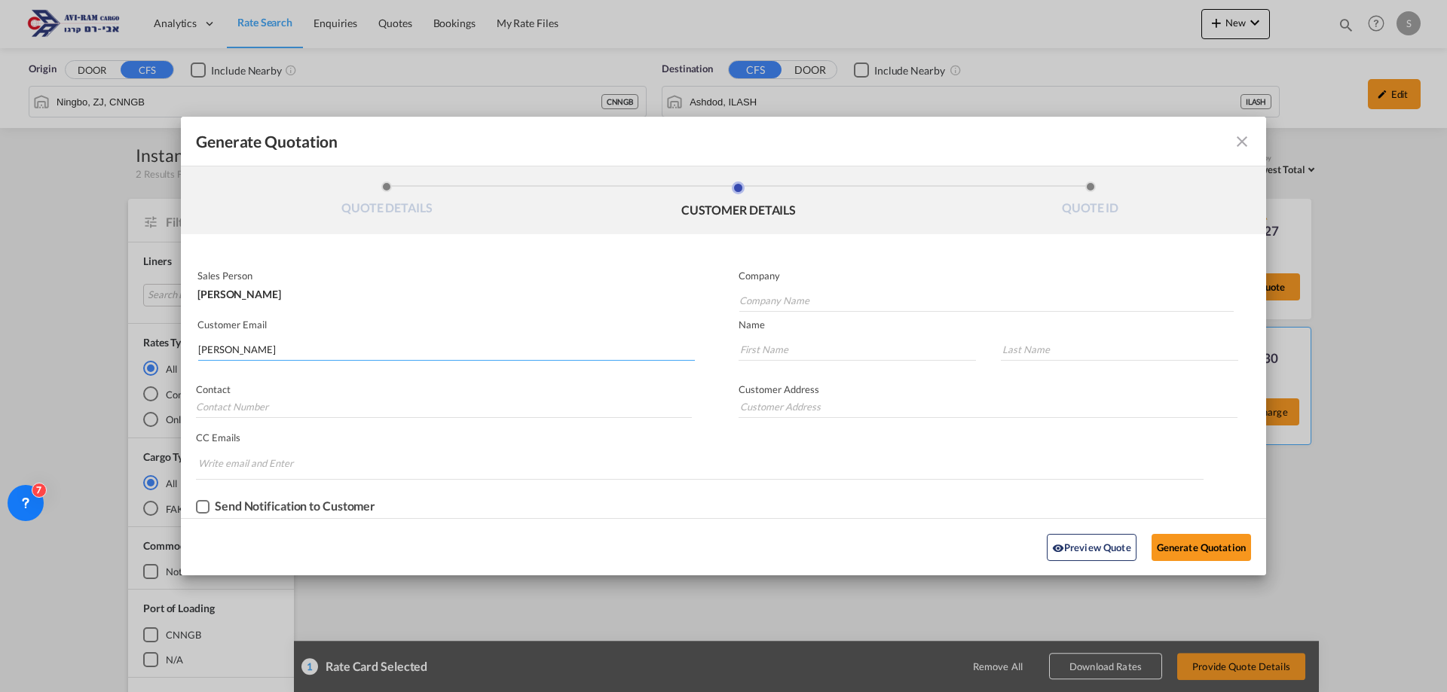
type input "[PERSON_NAME]-[PERSON_NAME][GEOGRAPHIC_DATA]"
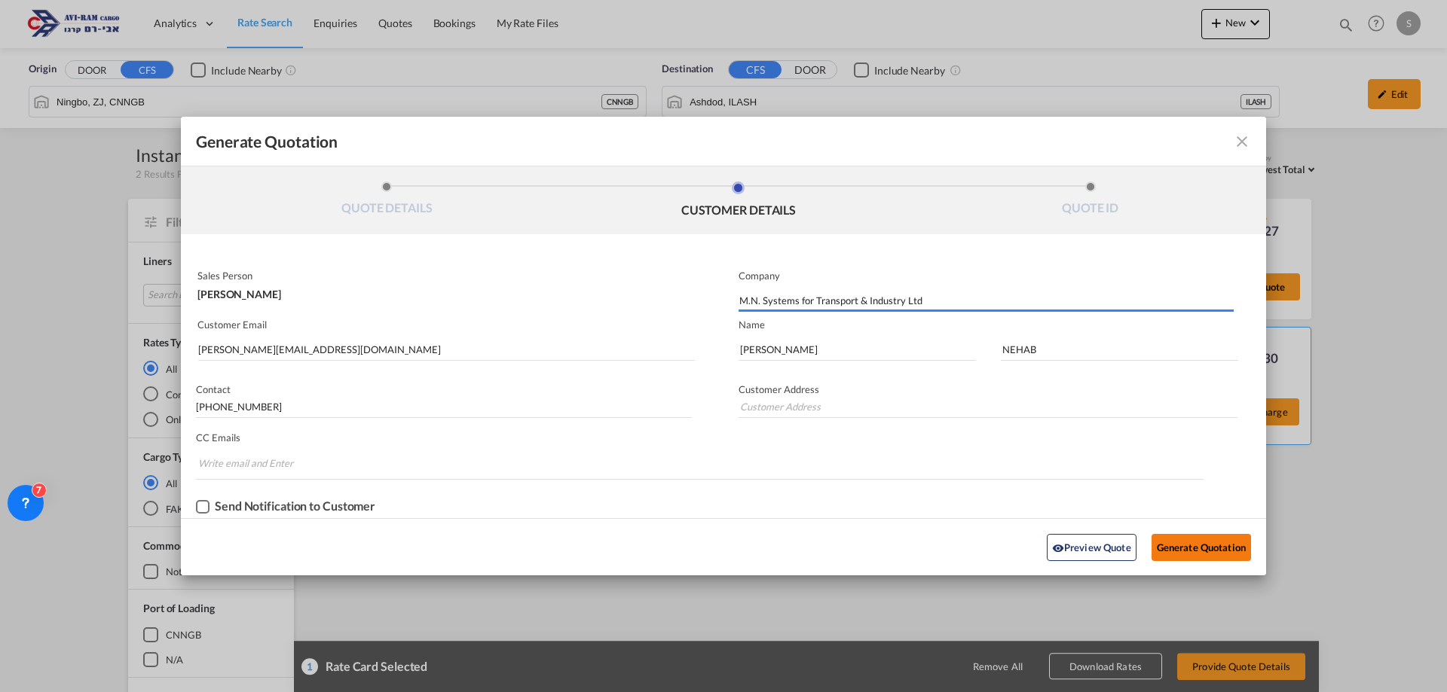
click at [1185, 552] on button "Generate Quotation" at bounding box center [1200, 547] width 99 height 27
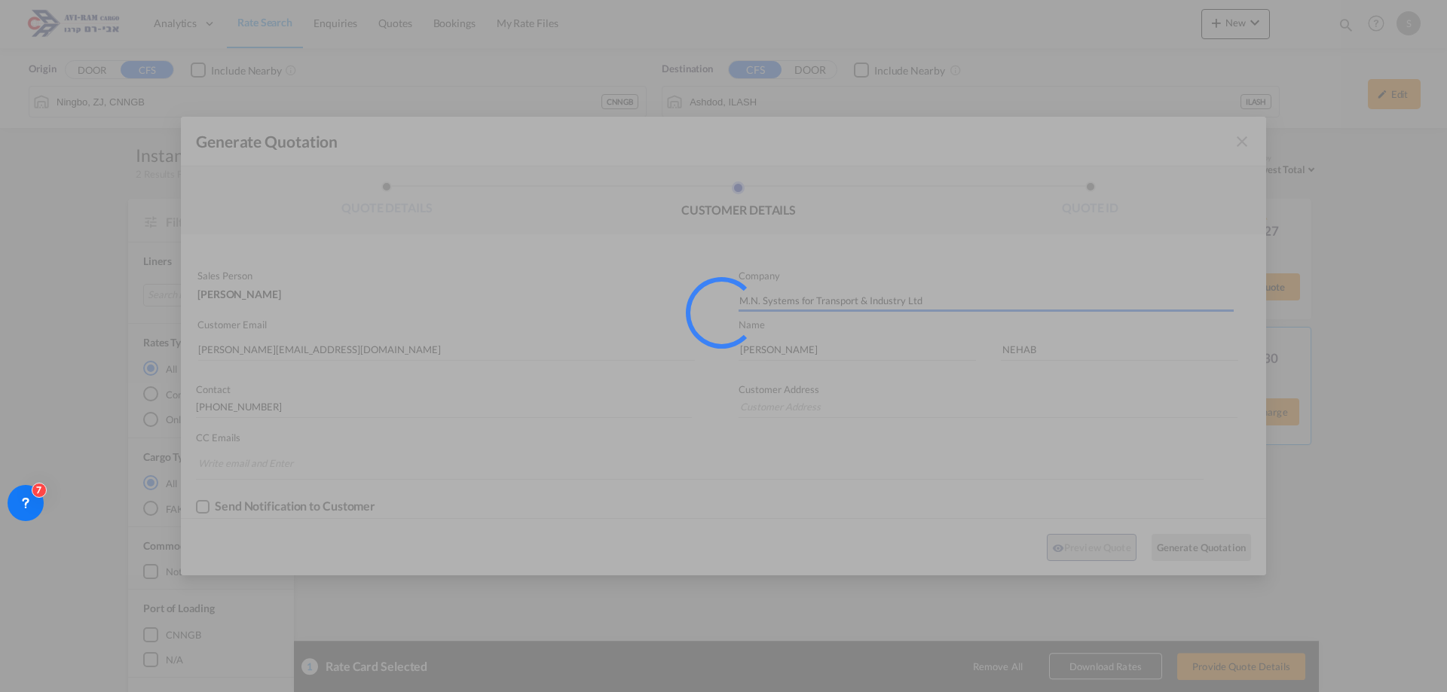
type input "[PERSON_NAME]-[PERSON_NAME][GEOGRAPHIC_DATA]"
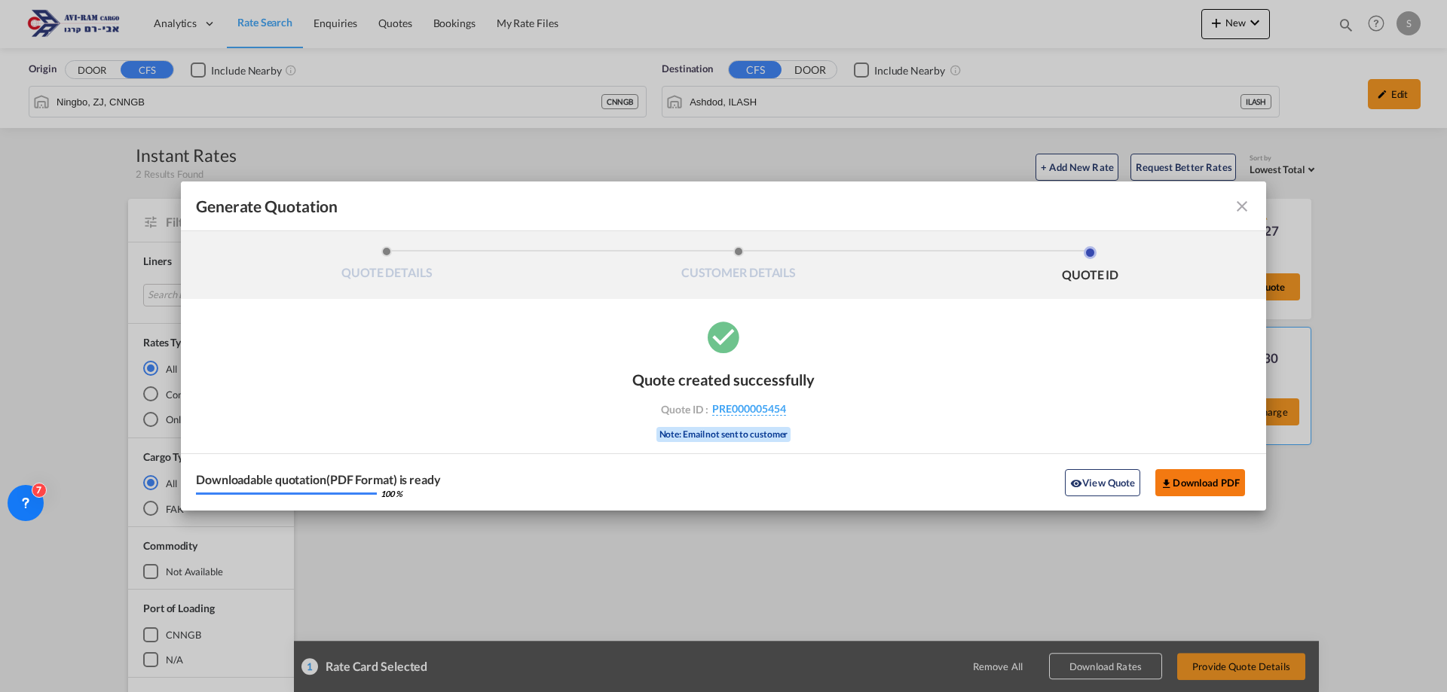
click at [1185, 484] on button "Download PDF" at bounding box center [1200, 482] width 90 height 27
click at [1243, 206] on md-icon "icon-close fg-AAA8AD cursor m-0" at bounding box center [1242, 206] width 18 height 18
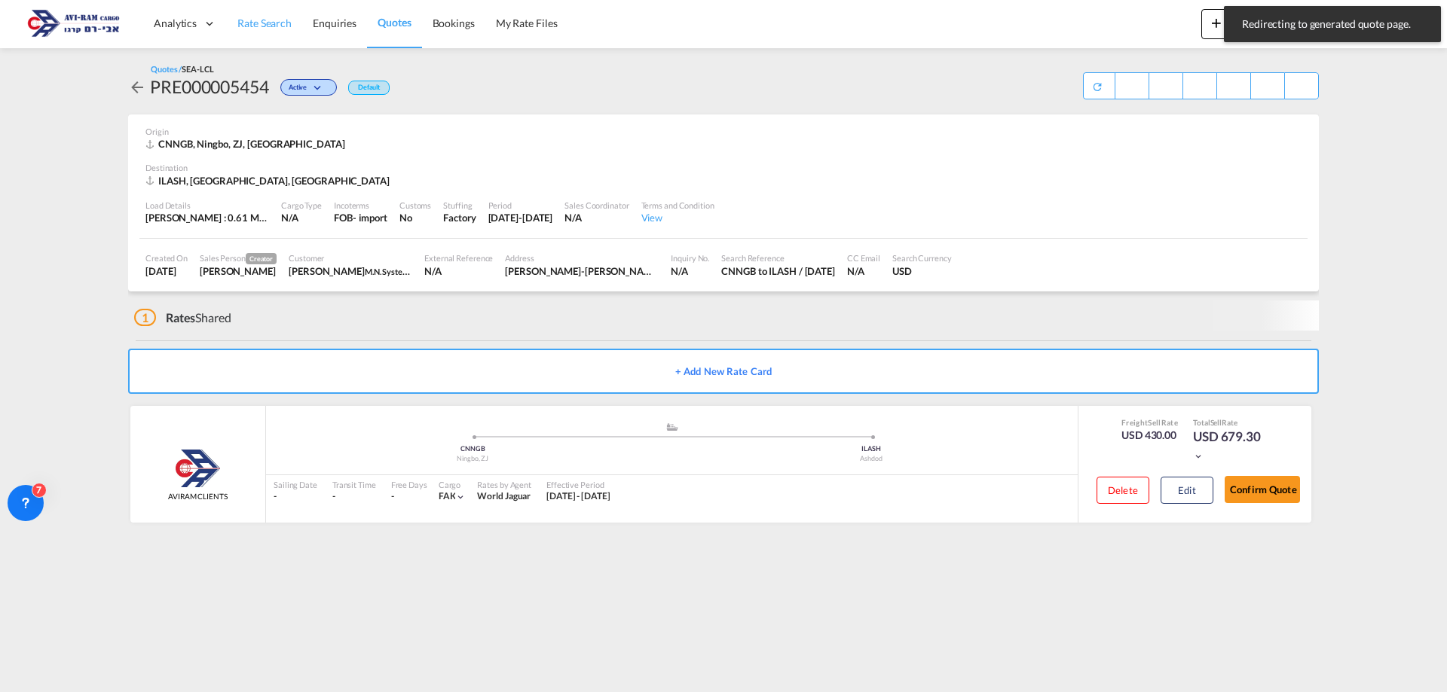
click at [282, 23] on span "Rate Search" at bounding box center [264, 23] width 54 height 13
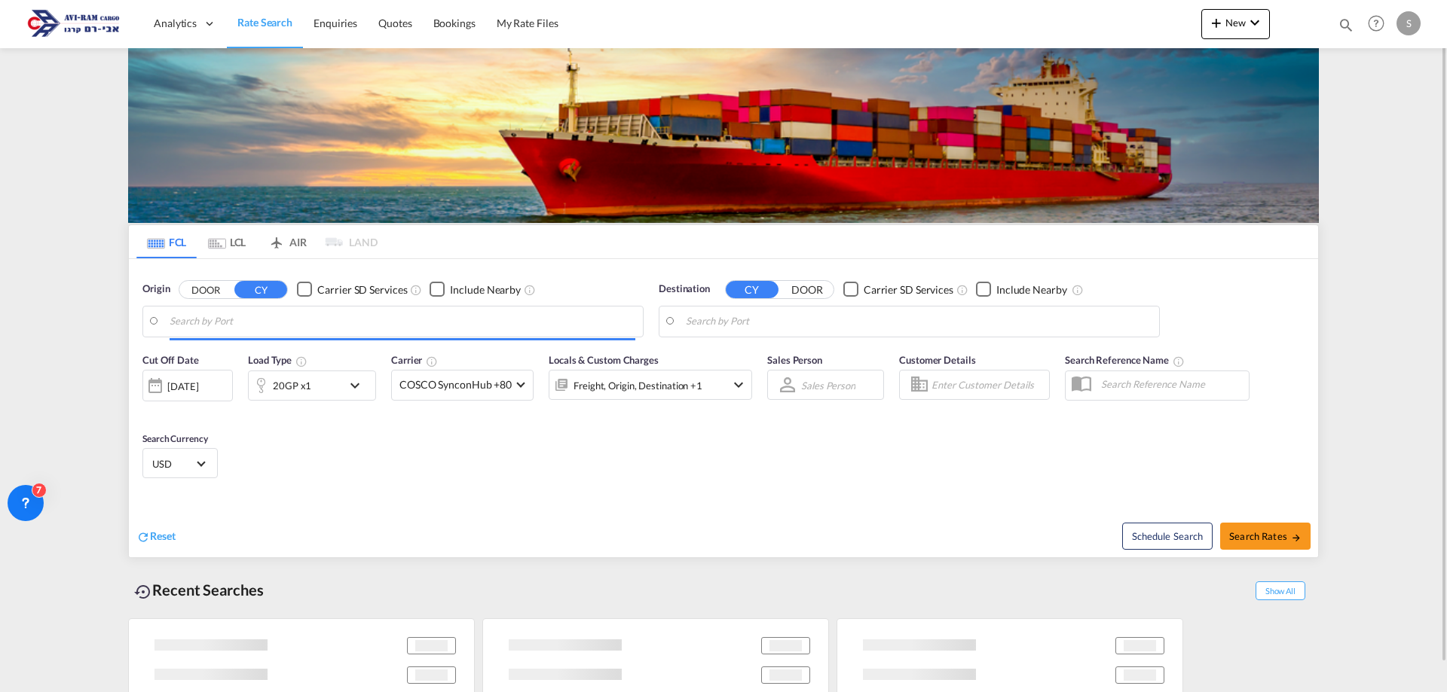
type input "[GEOGRAPHIC_DATA], NLRTM"
type input "Ashdod, ILASH"
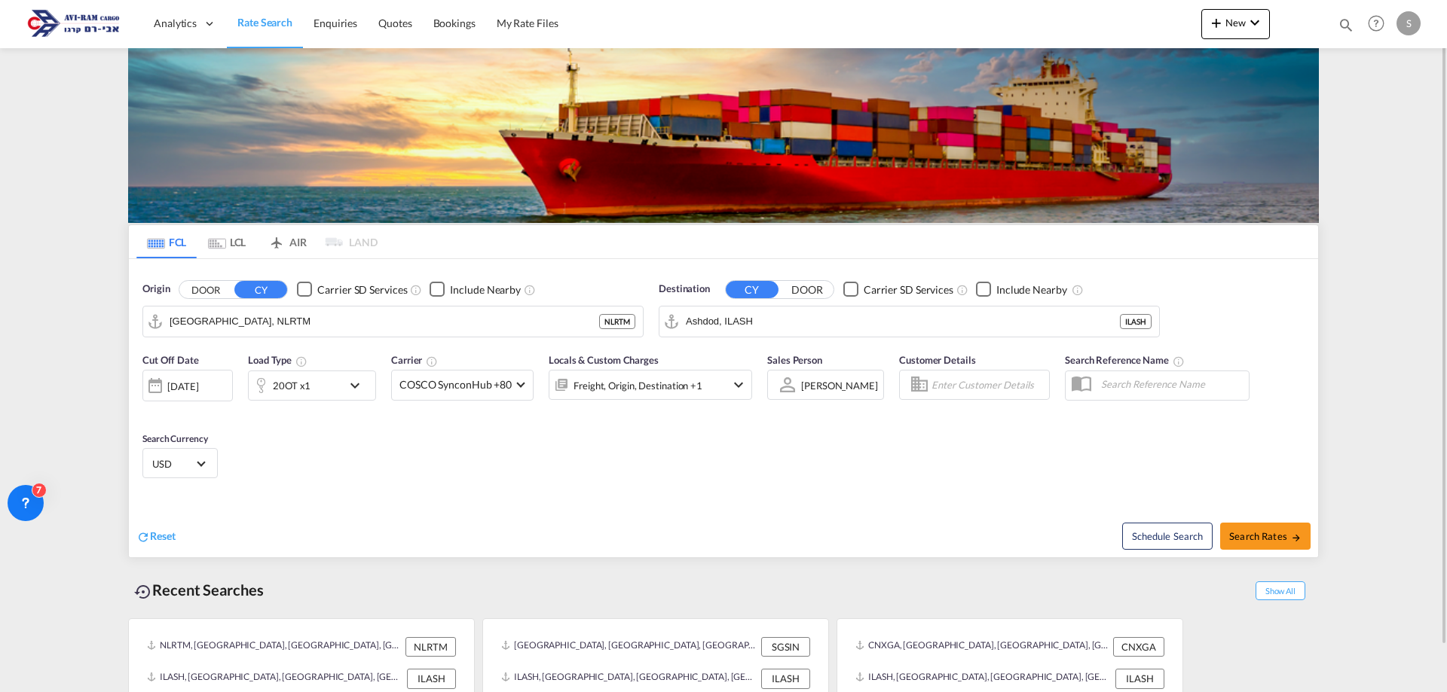
click at [315, 393] on div "20OT x1" at bounding box center [295, 386] width 93 height 30
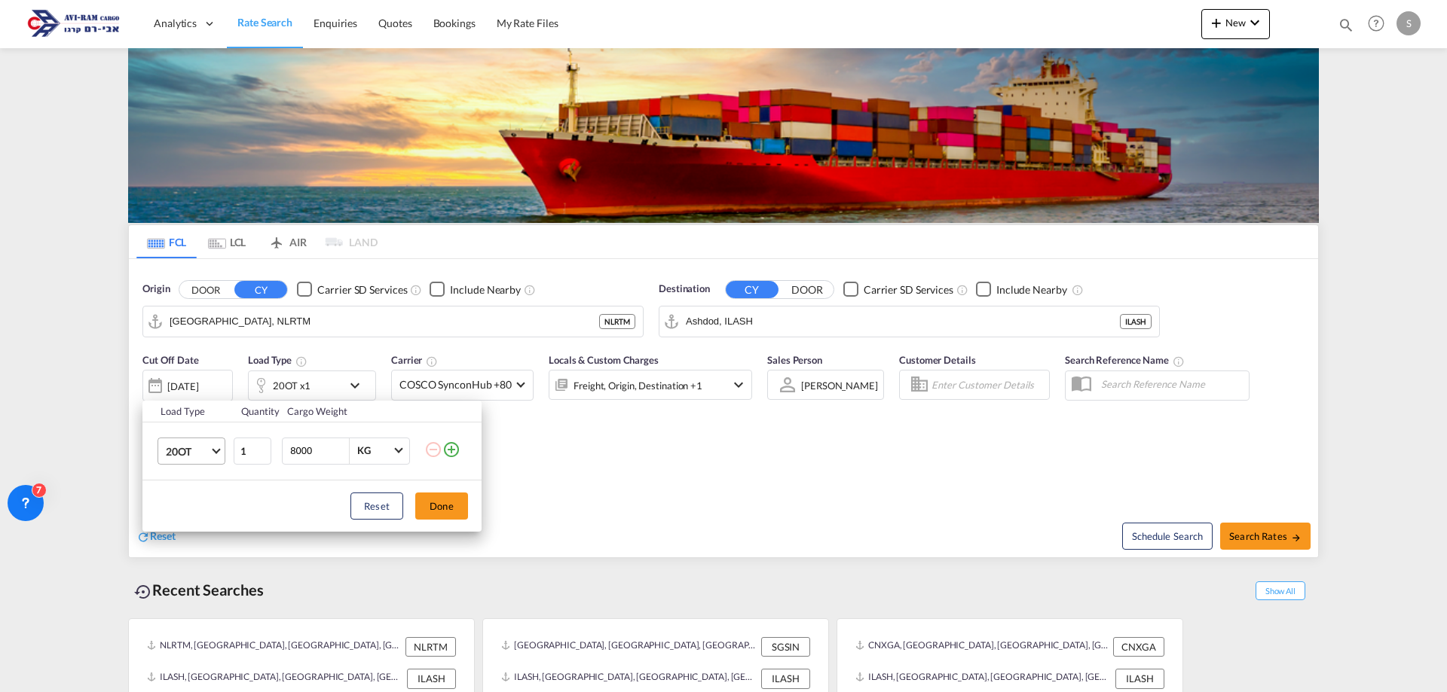
click at [185, 448] on span "20OT" at bounding box center [188, 452] width 44 height 15
click at [202, 376] on md-option "20GP" at bounding box center [205, 373] width 102 height 36
click at [455, 503] on button "Done" at bounding box center [441, 506] width 53 height 27
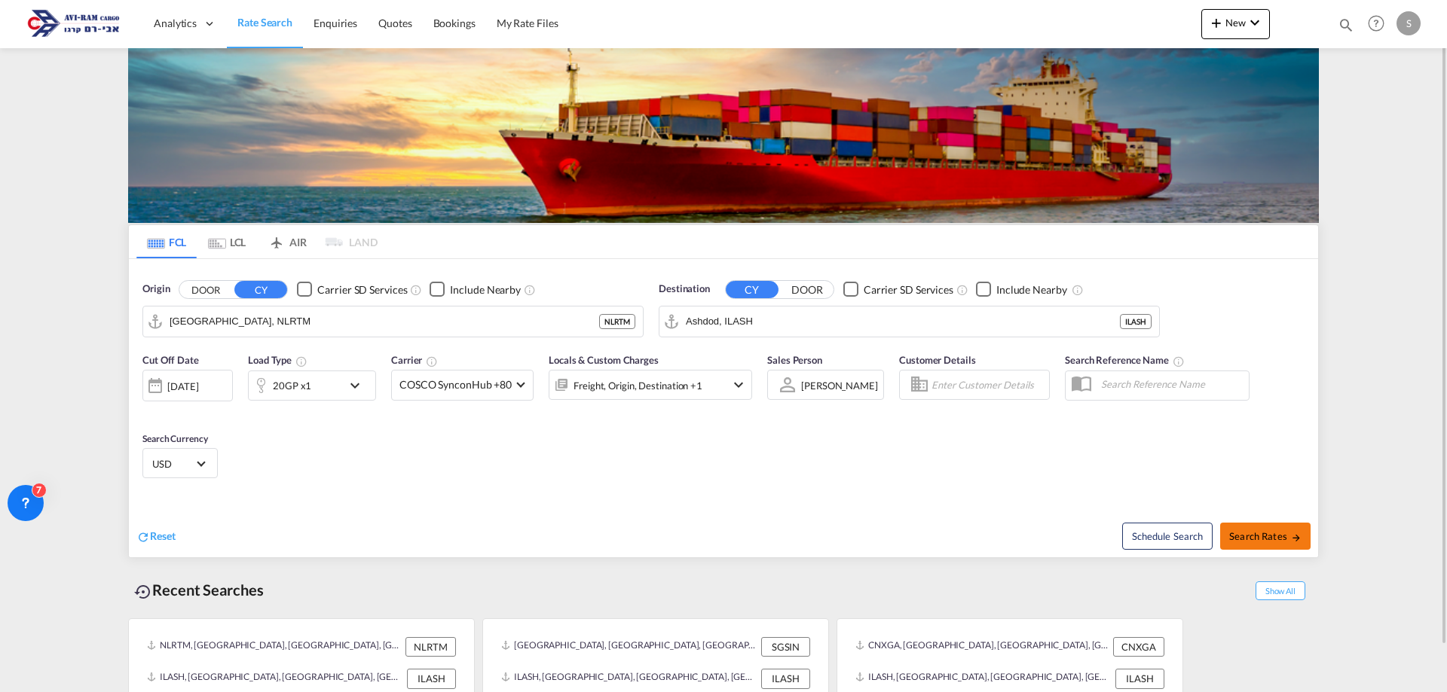
click at [1294, 539] on md-icon "icon-arrow-right" at bounding box center [1296, 538] width 11 height 11
type input "NLRTM to ILASH / [DATE]"
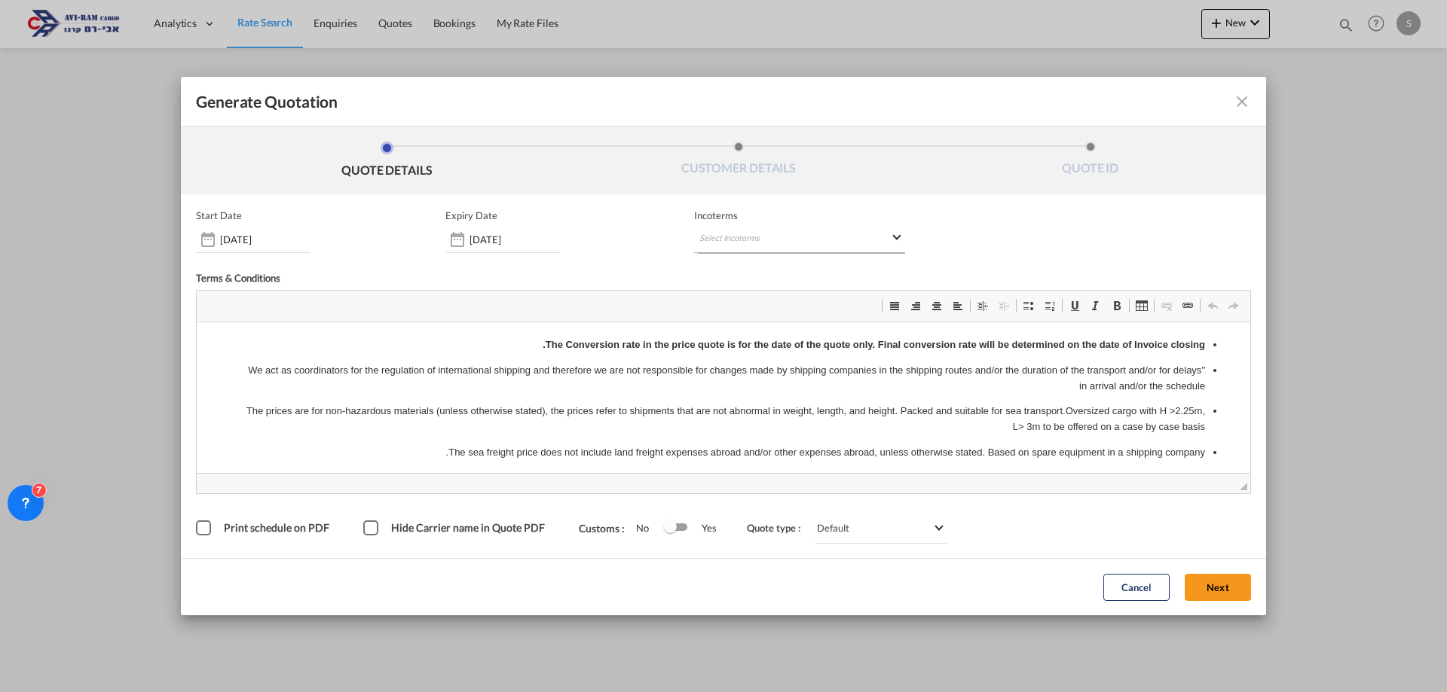
click at [759, 236] on md-select "Select Incoterms CFR - export Cost and Freight CPT - export Carrier Paid to CFR…" at bounding box center [799, 239] width 211 height 27
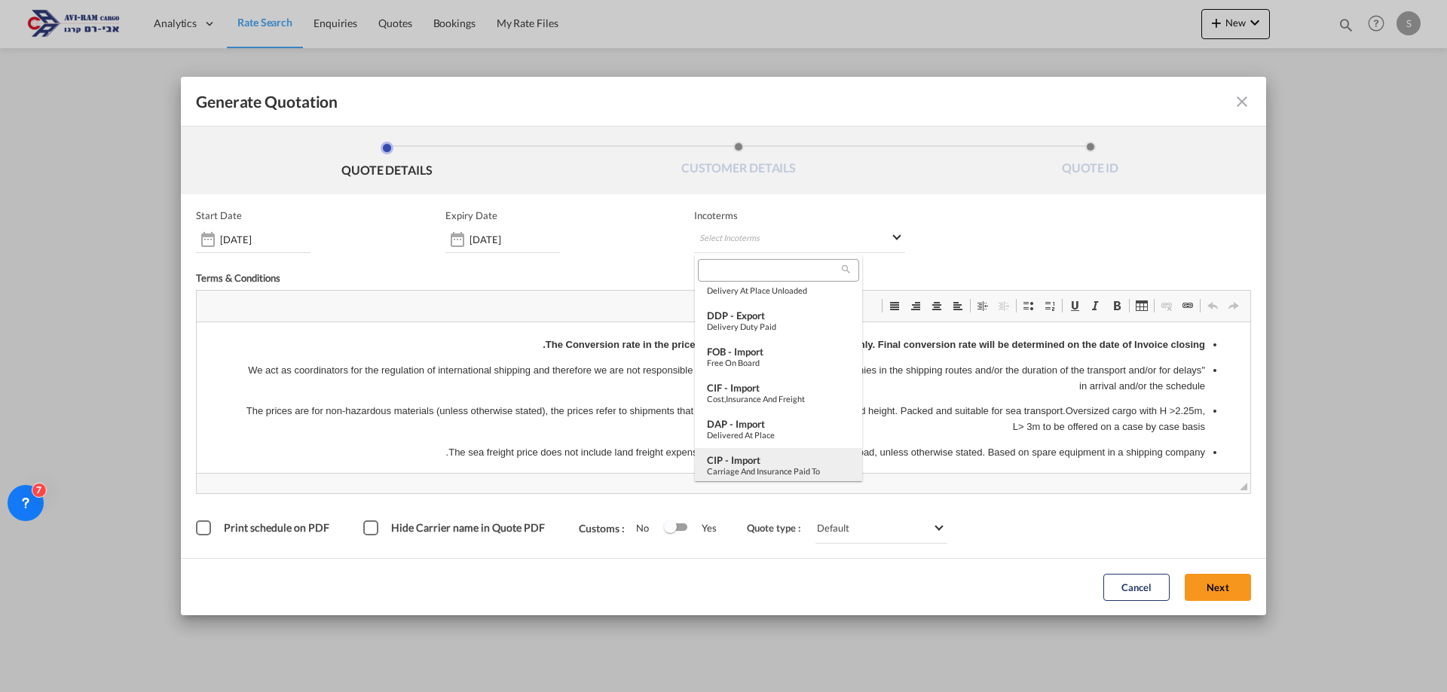
scroll to position [527, 0]
click at [775, 467] on div "Ex Works" at bounding box center [778, 468] width 143 height 10
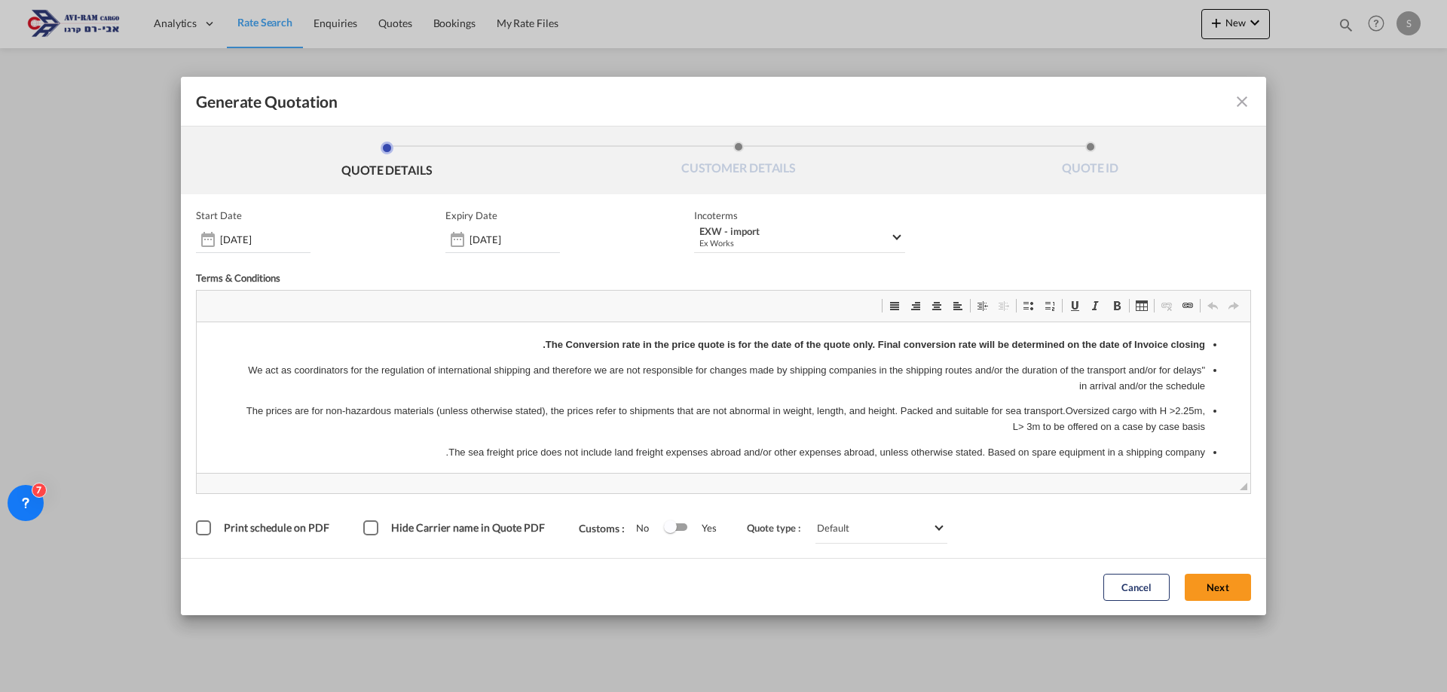
click at [1210, 589] on button "Next" at bounding box center [1218, 587] width 66 height 27
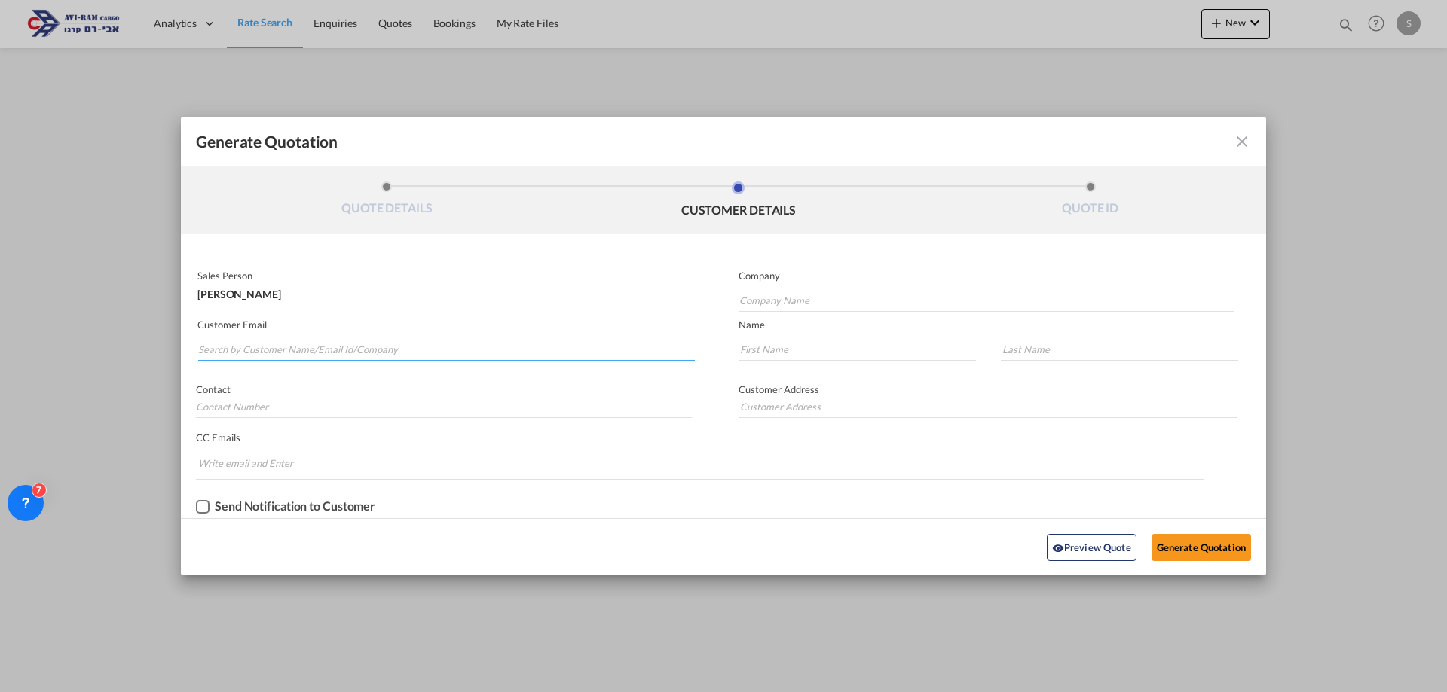
click at [420, 347] on input "Search by Customer Name/Email Id/Company" at bounding box center [446, 349] width 497 height 23
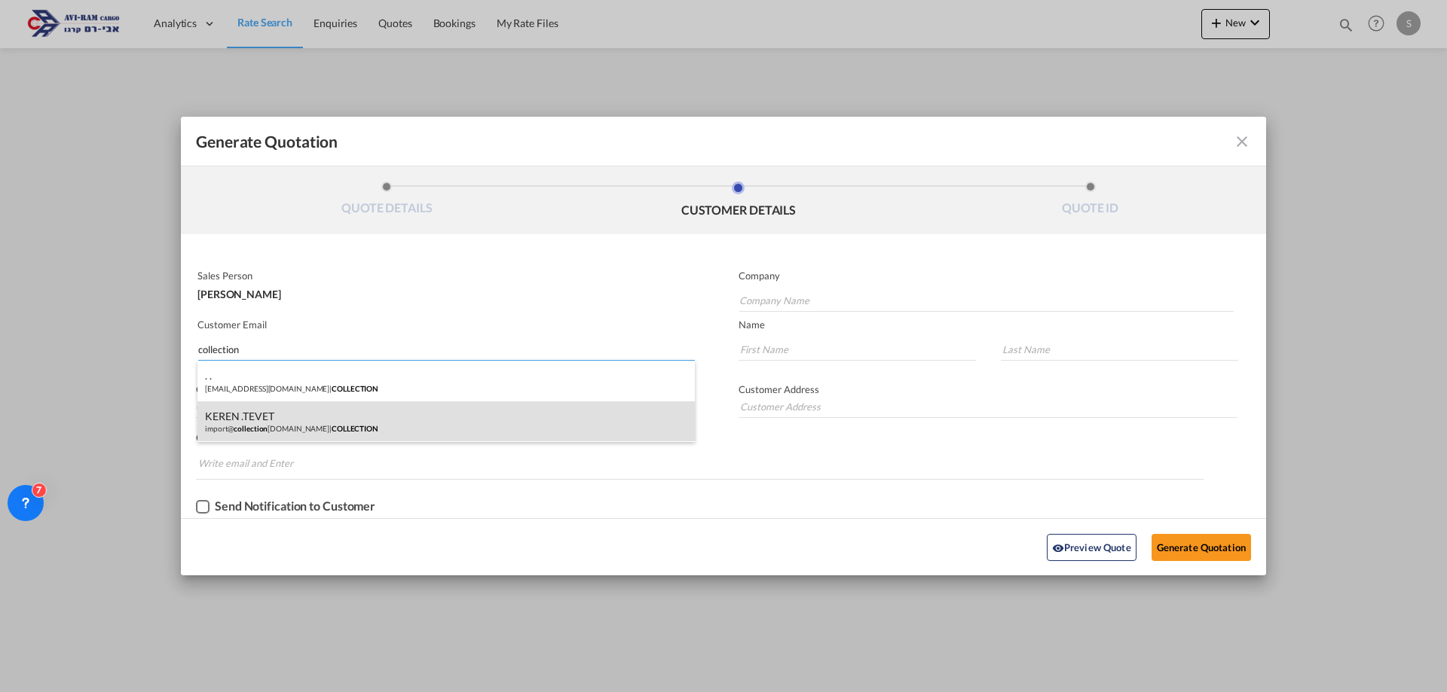
type input "collection"
click at [312, 432] on div "KEREN .TEVET import@ collection [DOMAIN_NAME] | COLLECTION" at bounding box center [445, 422] width 497 height 41
type input "COLLECTION"
type input "[EMAIL_ADDRESS][DOMAIN_NAME]"
type input "KEREN"
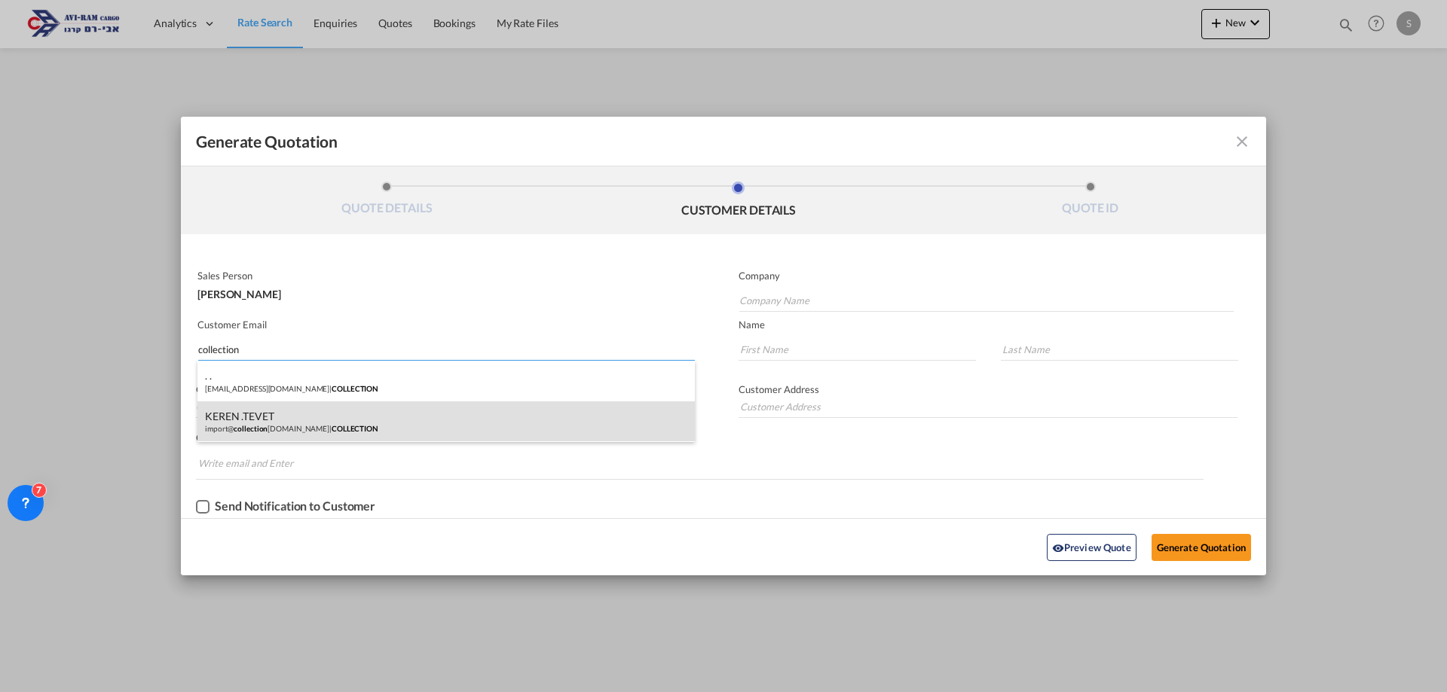
type input ".TEVET"
type input "."
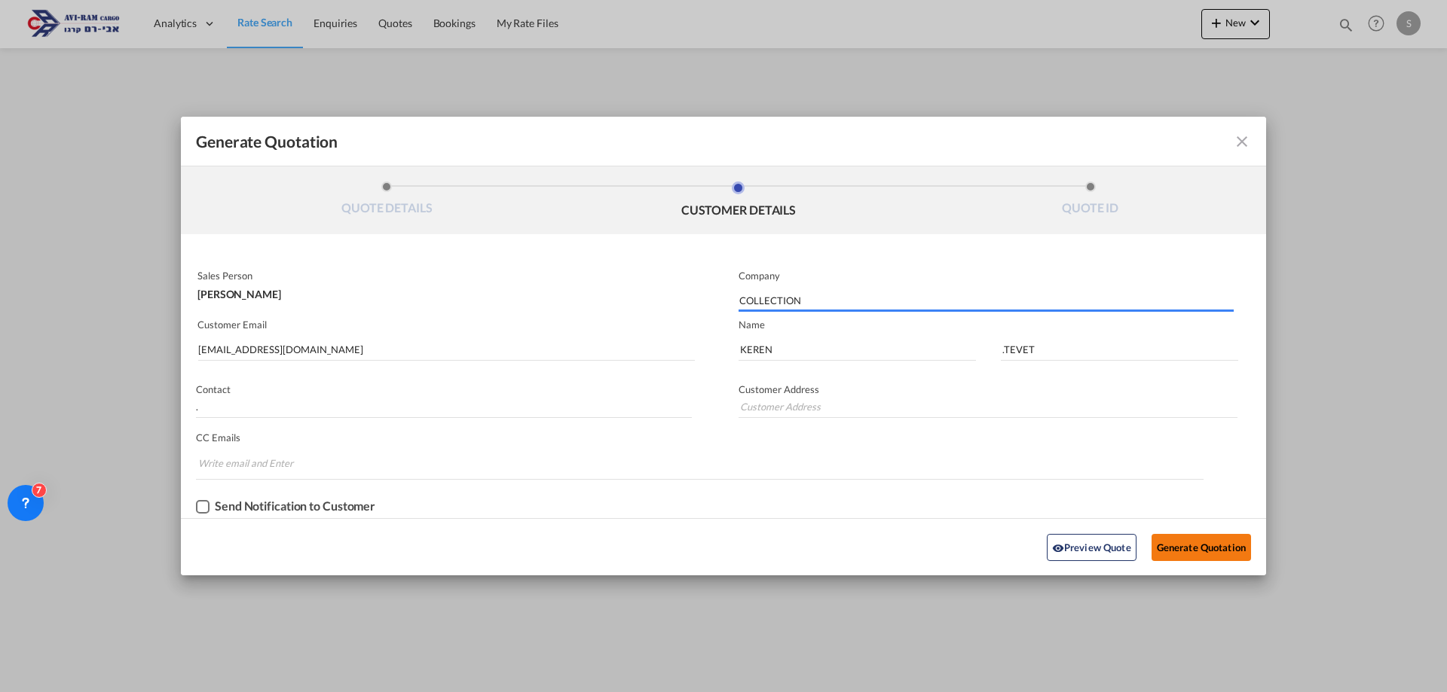
click at [1204, 550] on button "Generate Quotation" at bounding box center [1200, 547] width 99 height 27
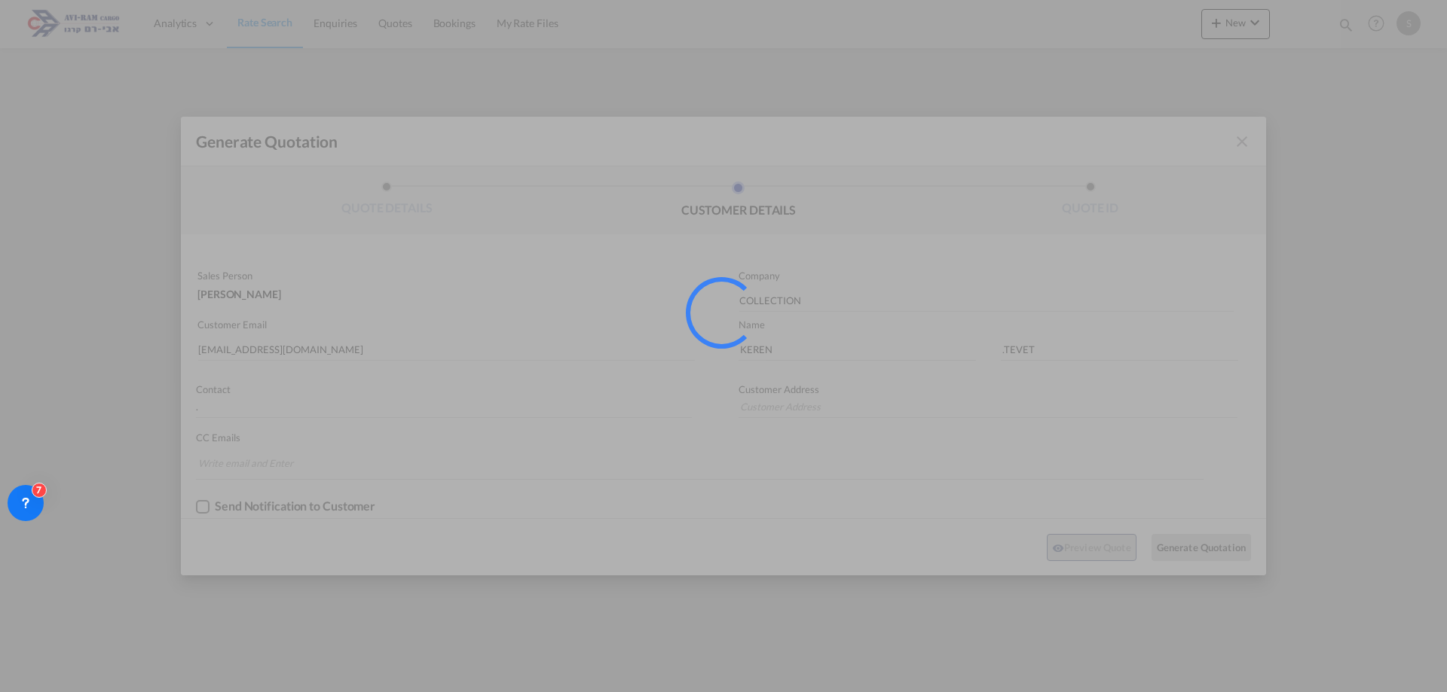
type input "."
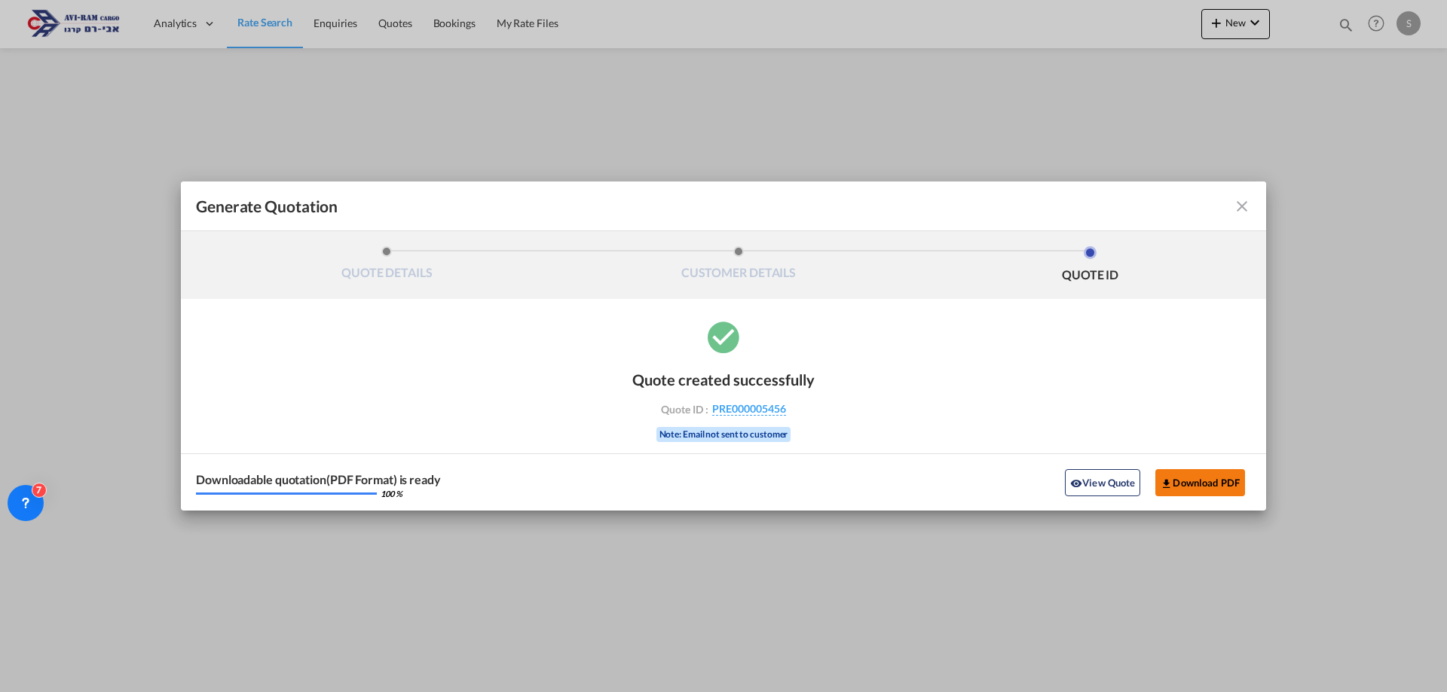
click at [1188, 478] on button "Download PDF" at bounding box center [1200, 482] width 90 height 27
